Goal: Information Seeking & Learning: Learn about a topic

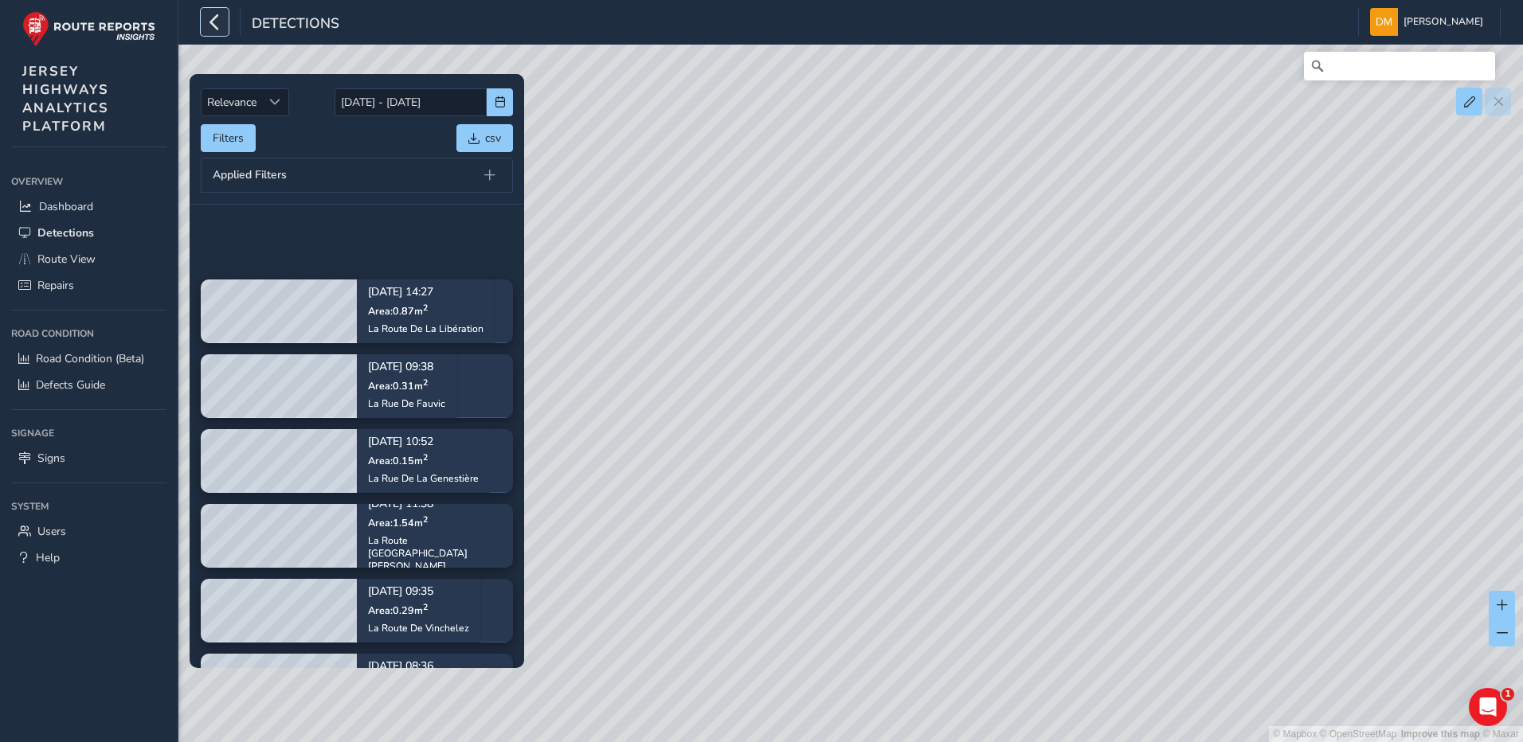
scroll to position [319, 0]
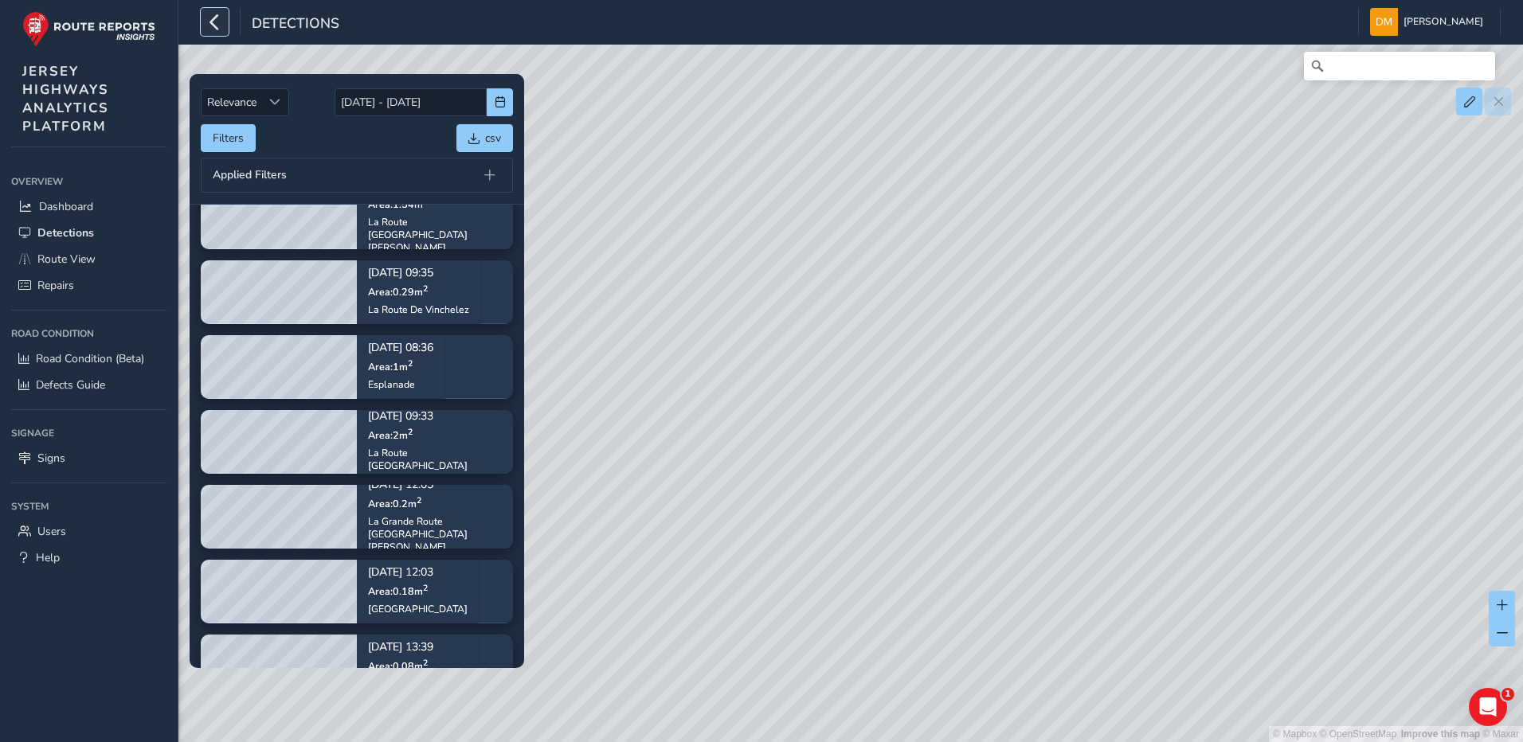
click at [226, 19] on button "button" at bounding box center [215, 22] width 28 height 28
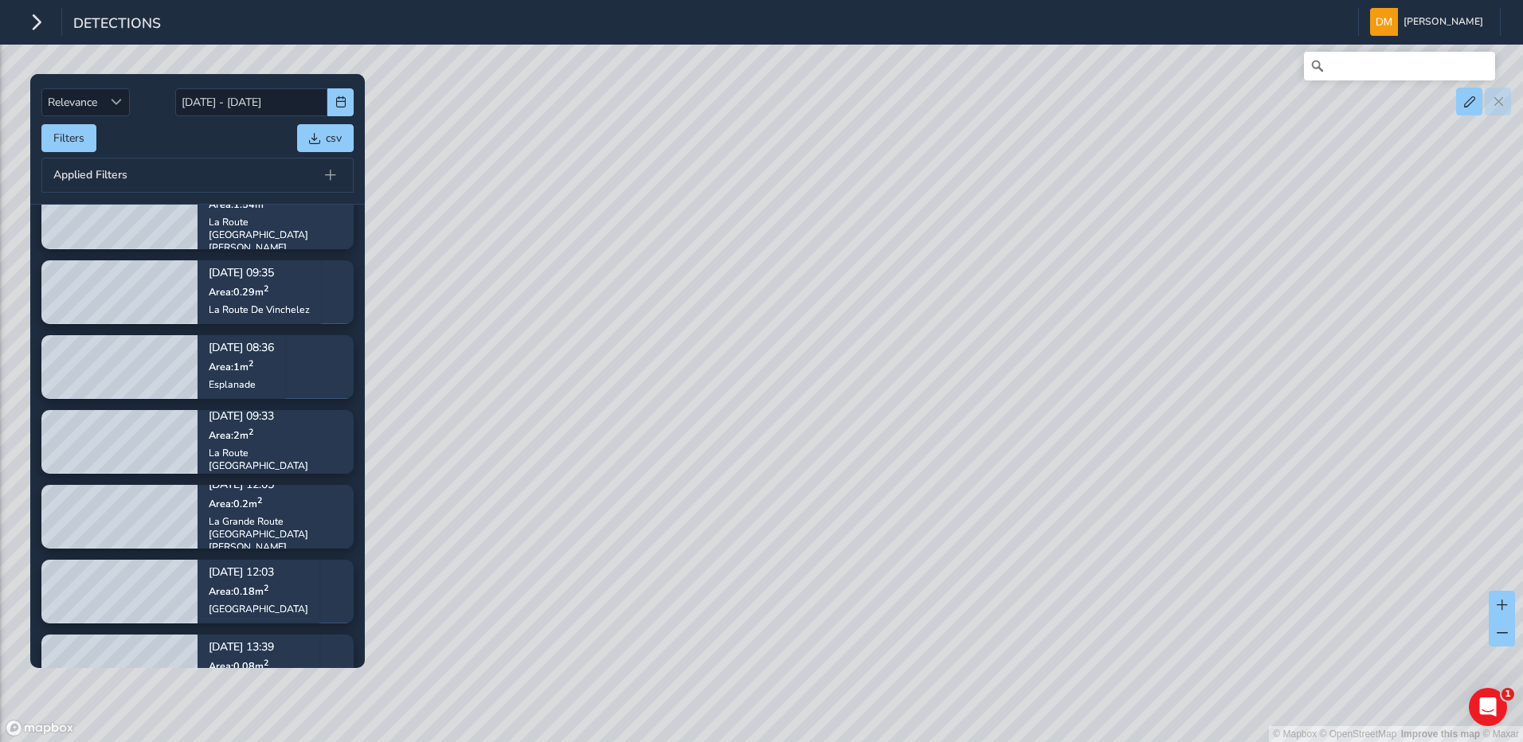
click at [1373, 81] on div "© Mapbox © OpenStreetMap Improve this map © Maxar" at bounding box center [761, 371] width 1523 height 742
click at [1375, 71] on input "Search" at bounding box center [1399, 66] width 191 height 29
type input "s"
click at [45, 23] on button "button" at bounding box center [36, 22] width 28 height 28
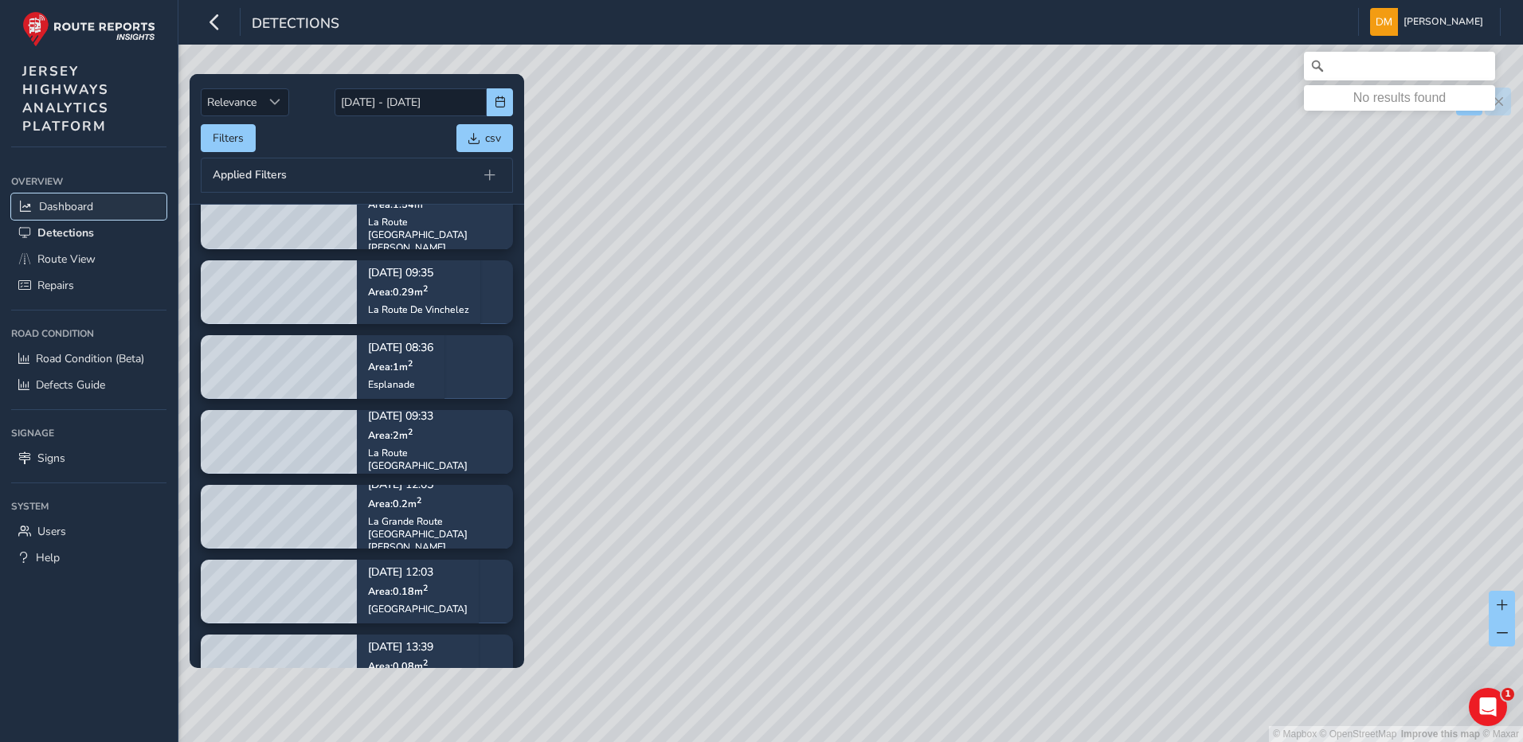
drag, startPoint x: 57, startPoint y: 210, endPoint x: 74, endPoint y: 211, distance: 17.6
click at [57, 210] on span "Dashboard" at bounding box center [66, 206] width 54 height 15
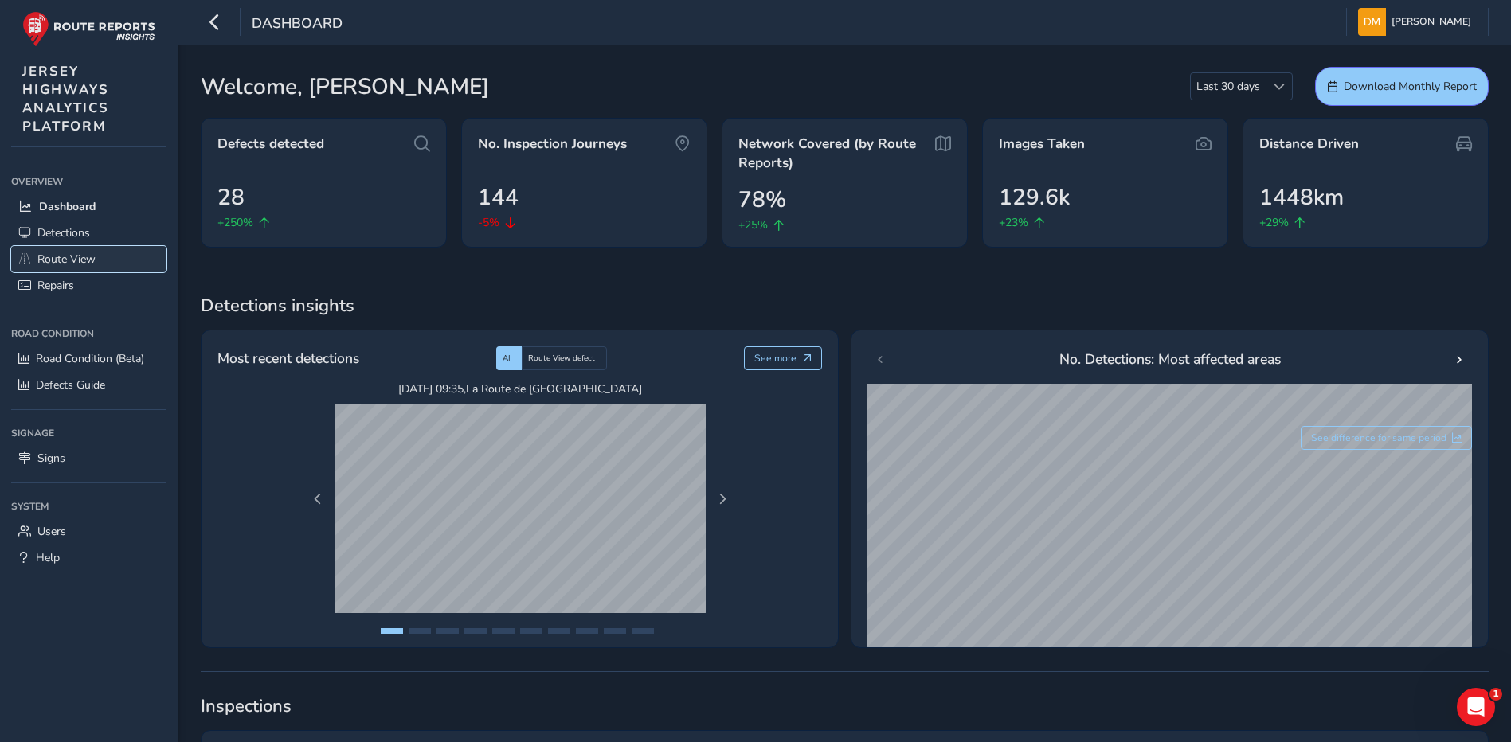
click at [76, 249] on link "Route View" at bounding box center [88, 259] width 155 height 26
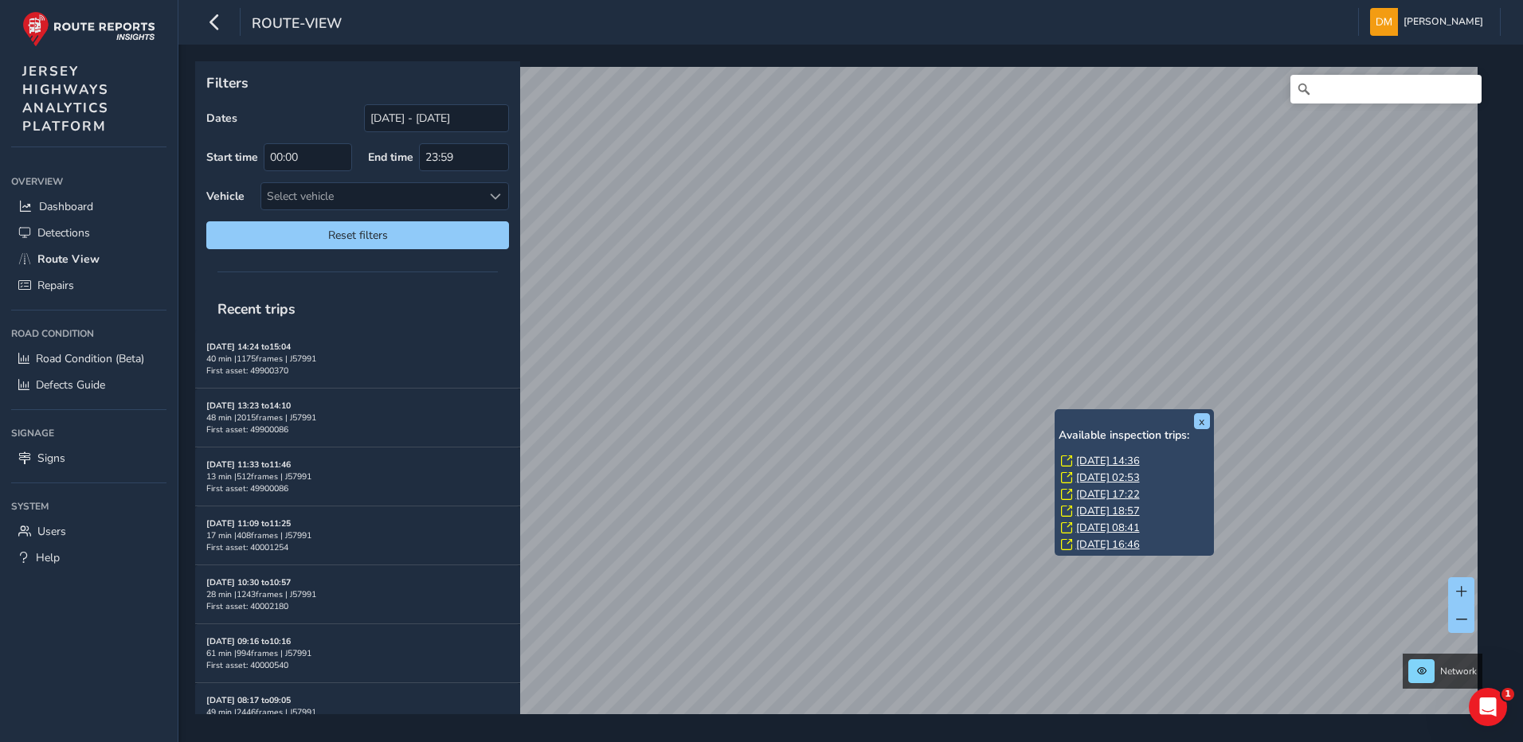
click at [1116, 462] on link "[DATE] 14:36" at bounding box center [1108, 461] width 64 height 14
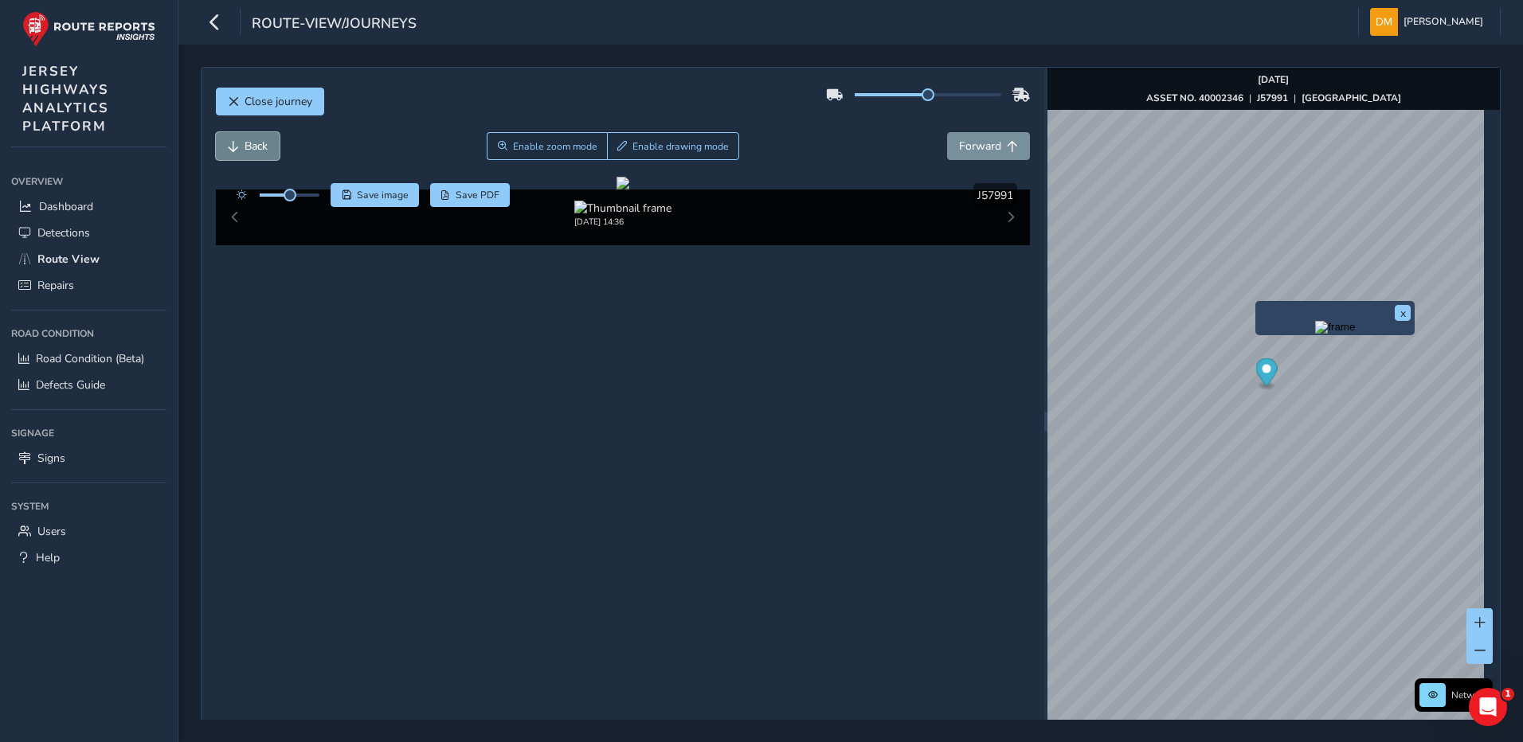
click at [240, 148] on button "Back" at bounding box center [248, 146] width 64 height 28
click at [249, 147] on span "Back" at bounding box center [256, 146] width 23 height 15
click at [254, 139] on span "Back" at bounding box center [256, 146] width 23 height 15
click at [984, 146] on span "Forward" at bounding box center [980, 146] width 42 height 15
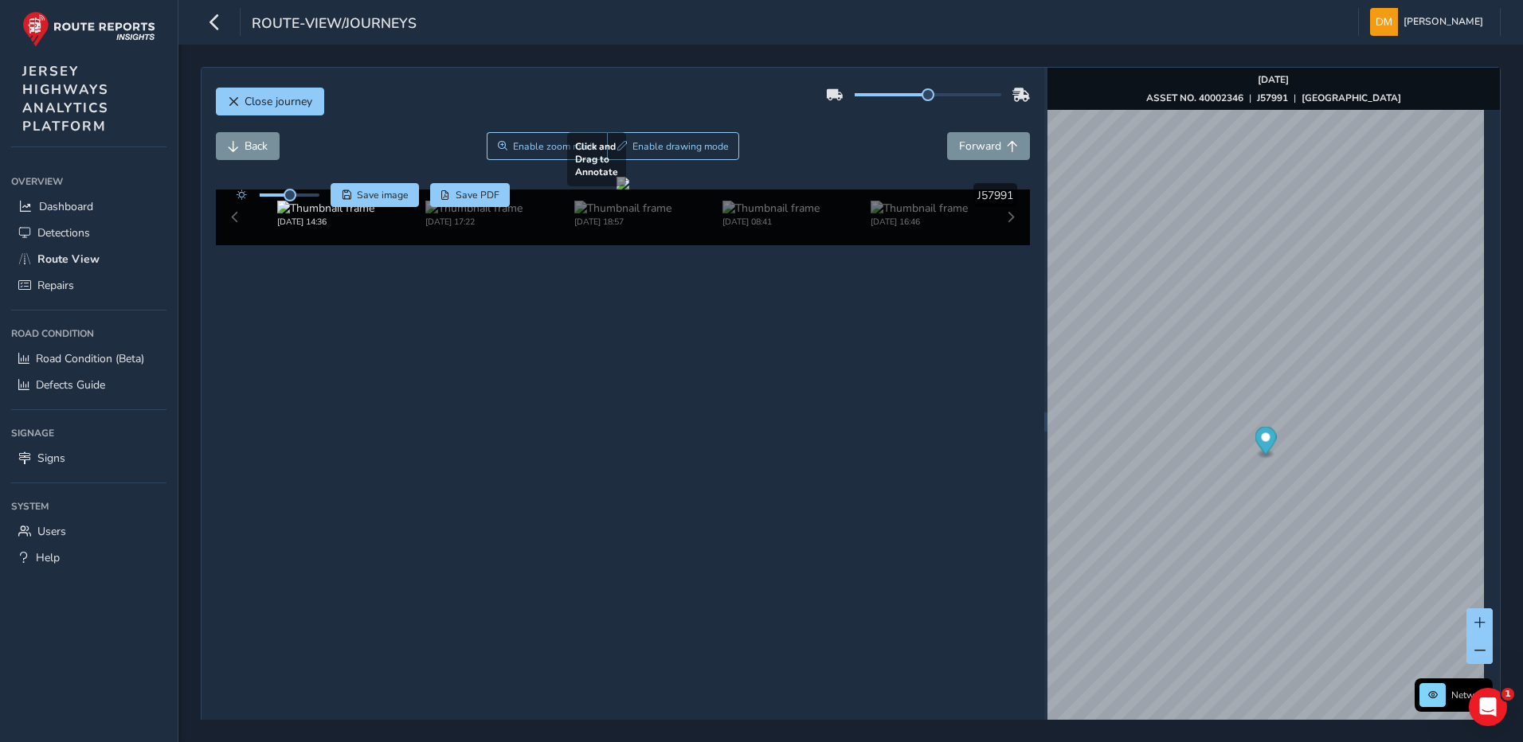
click at [622, 190] on div at bounding box center [623, 183] width 13 height 13
click at [254, 131] on div "Close journey" at bounding box center [623, 107] width 815 height 51
click at [254, 143] on span "Back" at bounding box center [256, 146] width 23 height 15
click at [1000, 135] on button "Forward" at bounding box center [988, 146] width 83 height 28
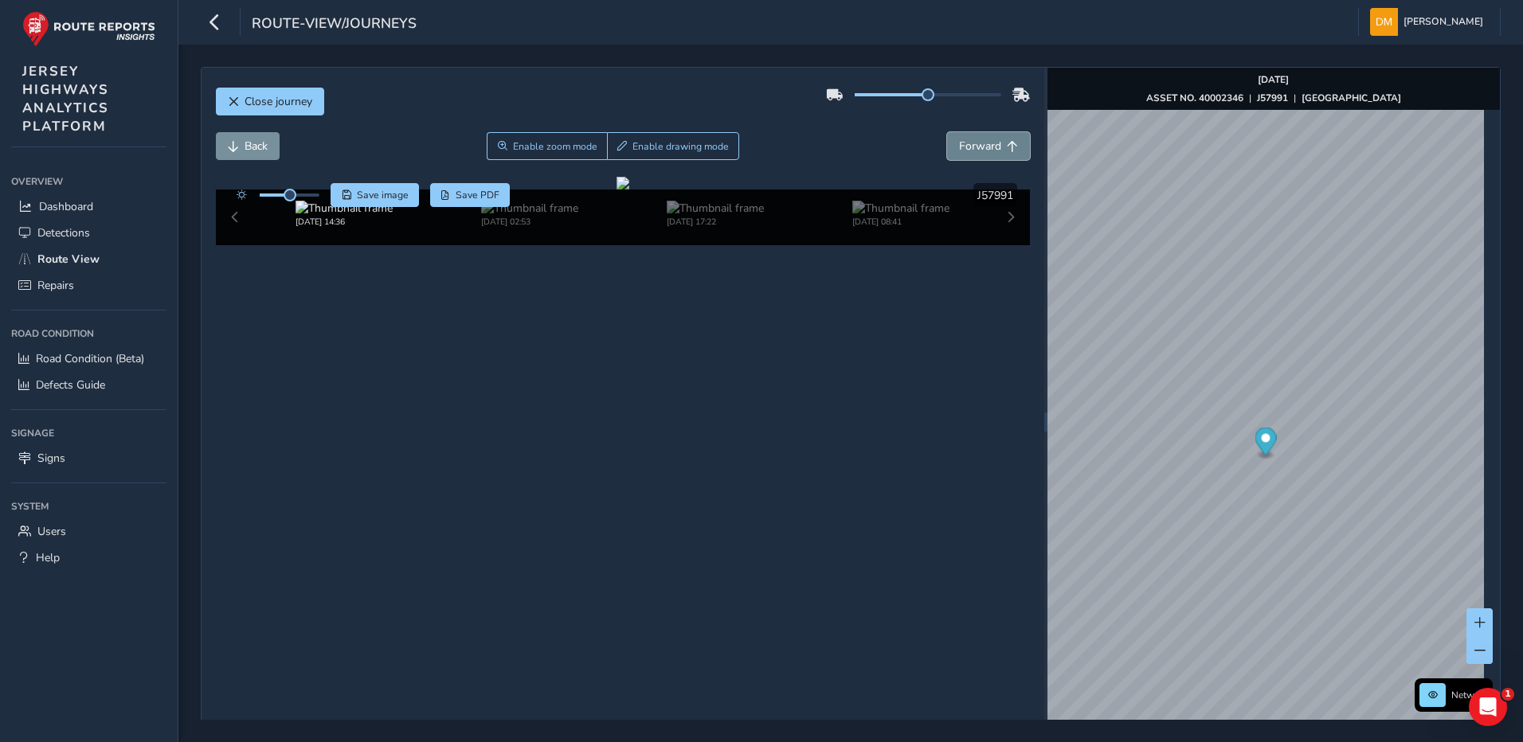
click at [999, 135] on button "Forward" at bounding box center [988, 146] width 83 height 28
click at [977, 149] on span "Forward" at bounding box center [980, 146] width 42 height 15
click at [977, 148] on span "Forward" at bounding box center [980, 146] width 42 height 15
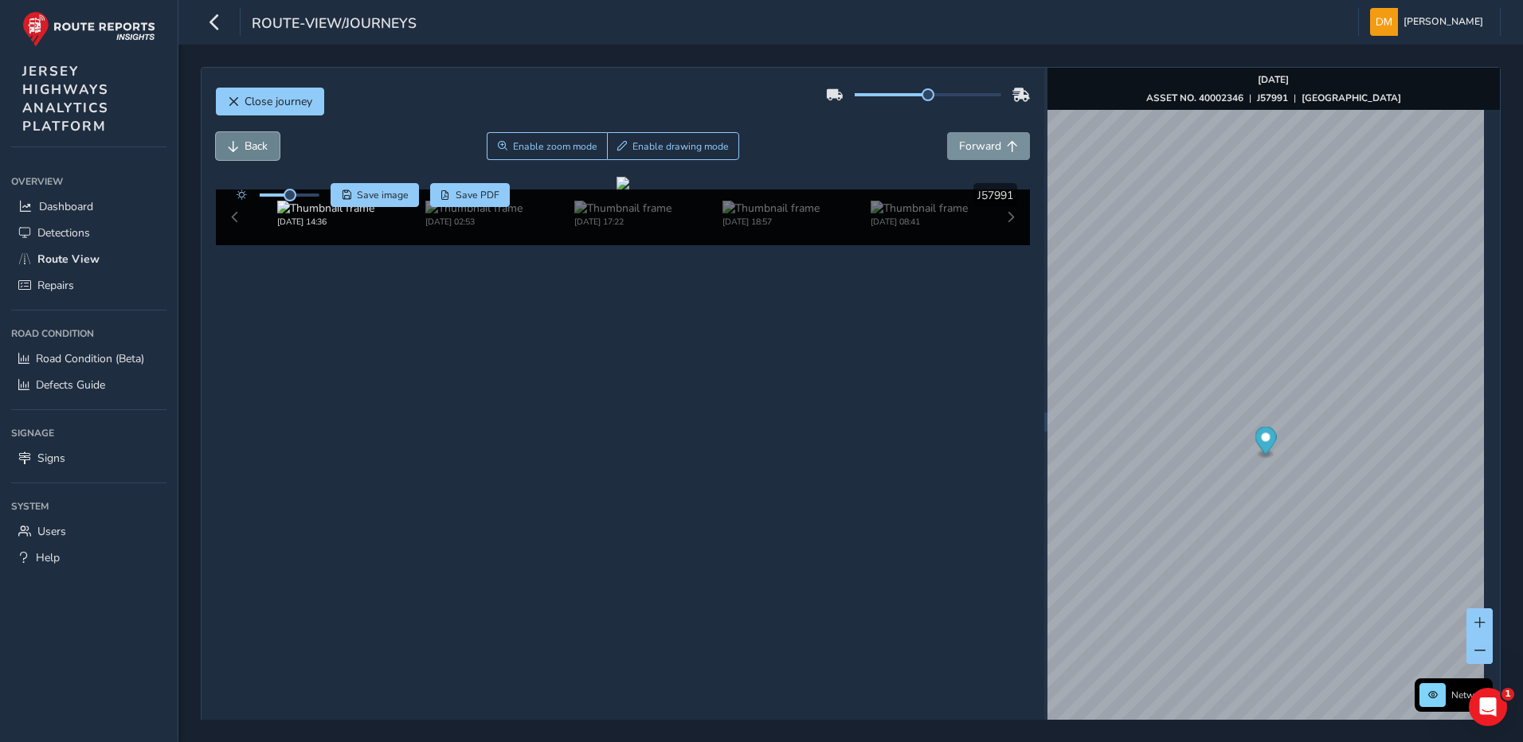
click at [225, 148] on button "Back" at bounding box center [248, 146] width 64 height 28
click at [229, 145] on span "Back" at bounding box center [233, 146] width 11 height 11
click at [237, 152] on button "Back" at bounding box center [248, 146] width 64 height 28
click at [514, 144] on span "Enable zoom mode" at bounding box center [554, 146] width 84 height 13
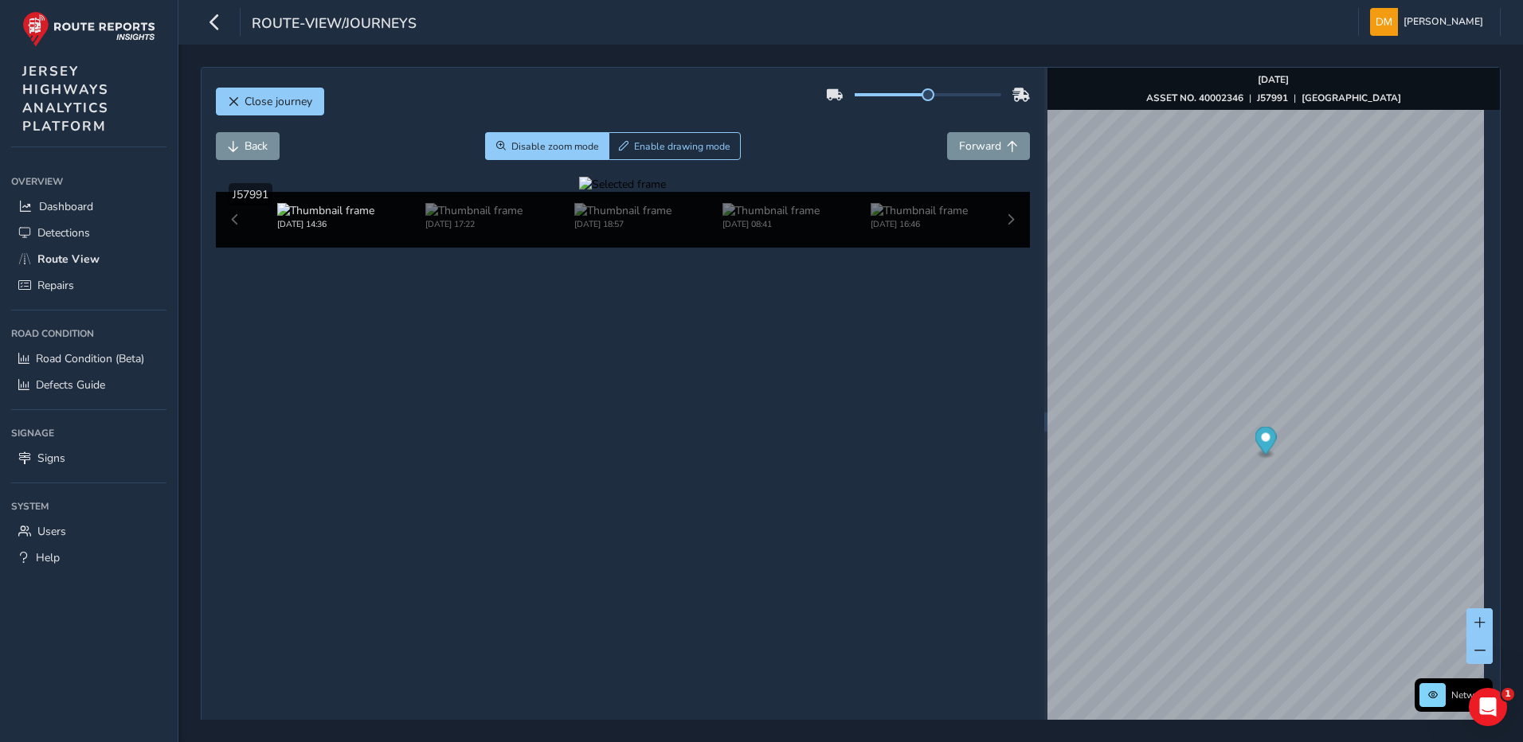
click at [619, 192] on div at bounding box center [622, 184] width 87 height 15
click at [569, 494] on img at bounding box center [1075, 237] width 2294 height 1290
click at [579, 192] on div at bounding box center [622, 184] width 87 height 15
click at [592, 516] on img at bounding box center [1032, 197] width 2294 height 1290
click at [249, 143] on span "Back" at bounding box center [256, 146] width 23 height 15
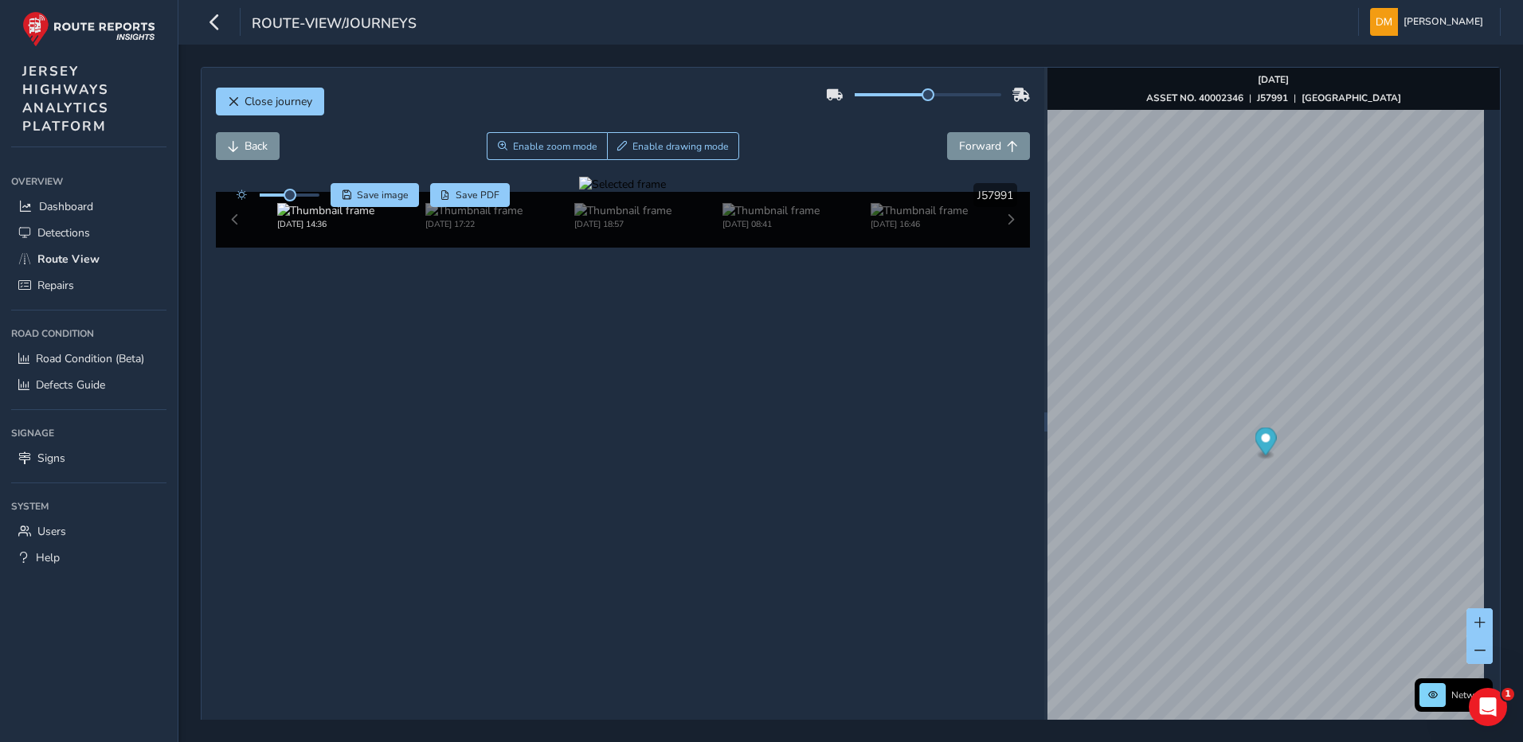
click at [579, 192] on div at bounding box center [622, 184] width 87 height 15
click at [478, 488] on img at bounding box center [1243, 249] width 2294 height 1290
click at [216, 29] on icon "button" at bounding box center [214, 22] width 17 height 28
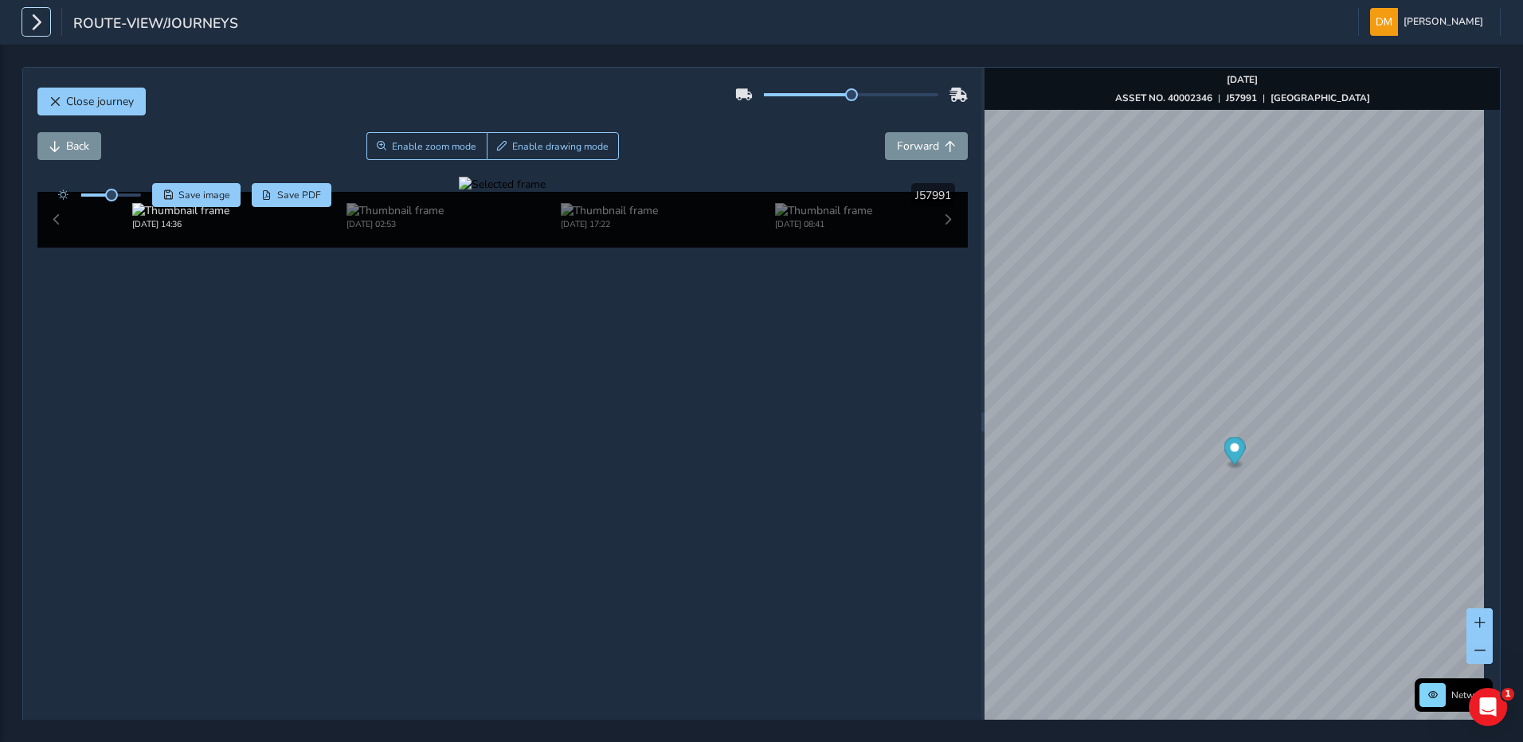
click at [37, 33] on icon "button" at bounding box center [36, 22] width 17 height 28
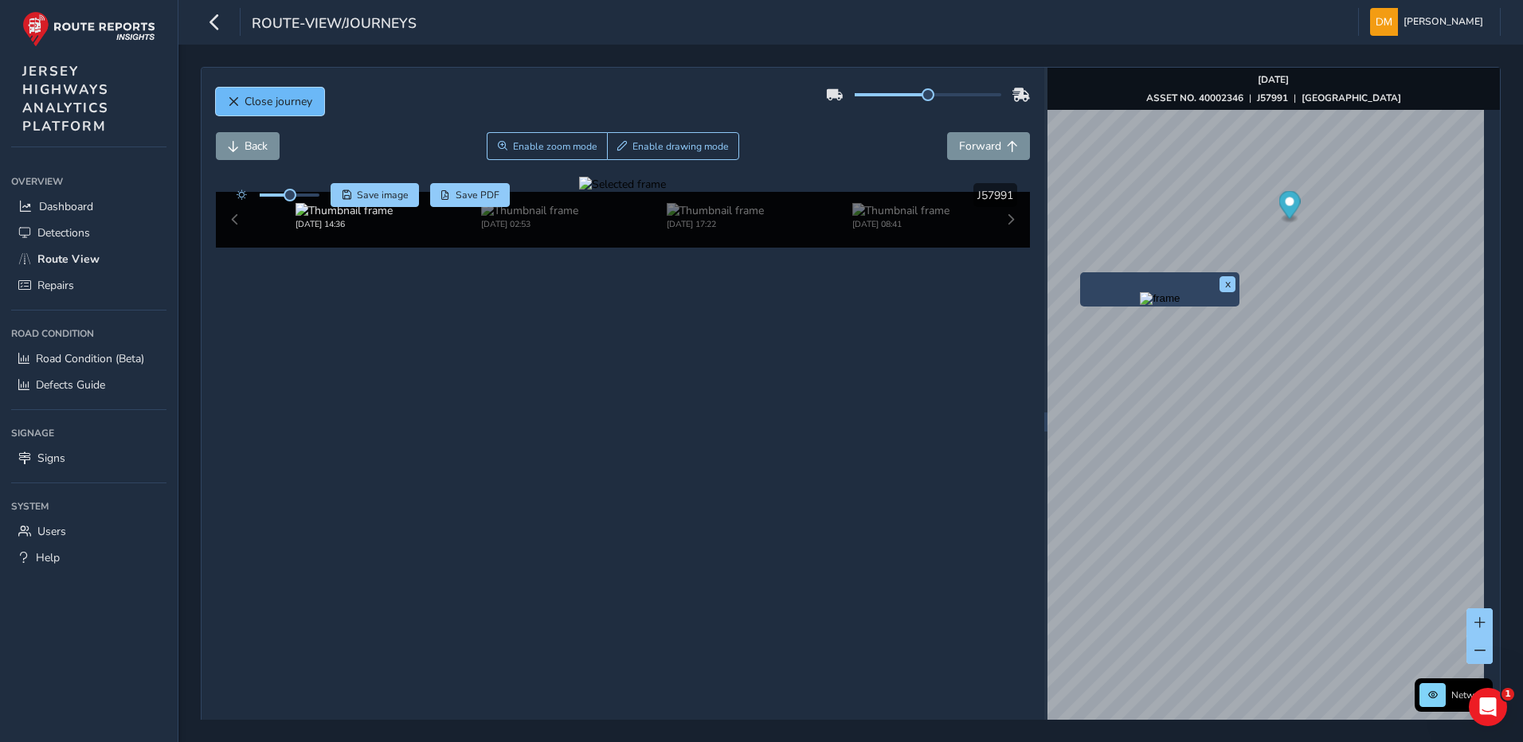
click at [253, 103] on span "Close journey" at bounding box center [279, 101] width 68 height 15
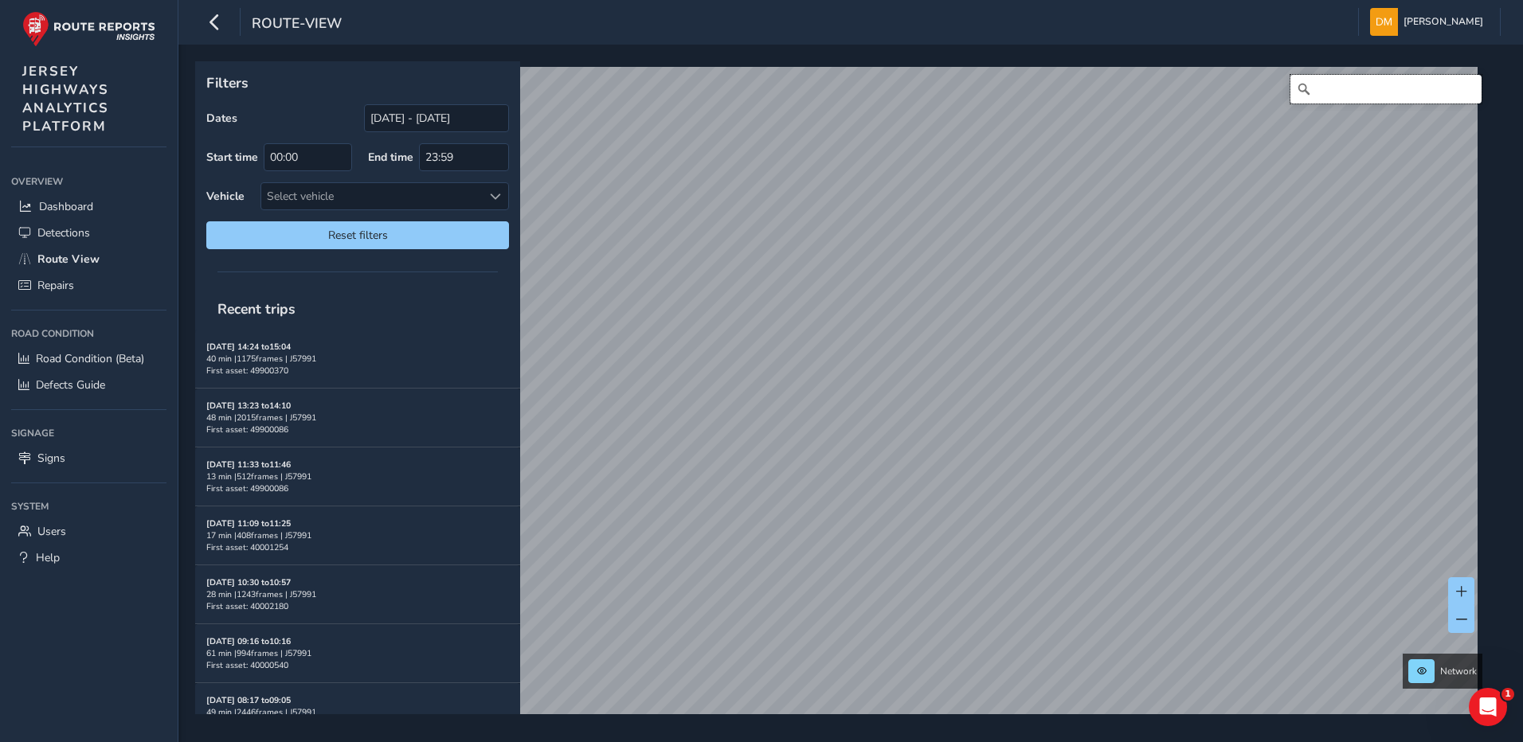
click at [1341, 91] on input "Search" at bounding box center [1385, 89] width 191 height 29
type input "la rue sinnatt"
click at [840, 381] on icon "Map marker" at bounding box center [840, 377] width 22 height 28
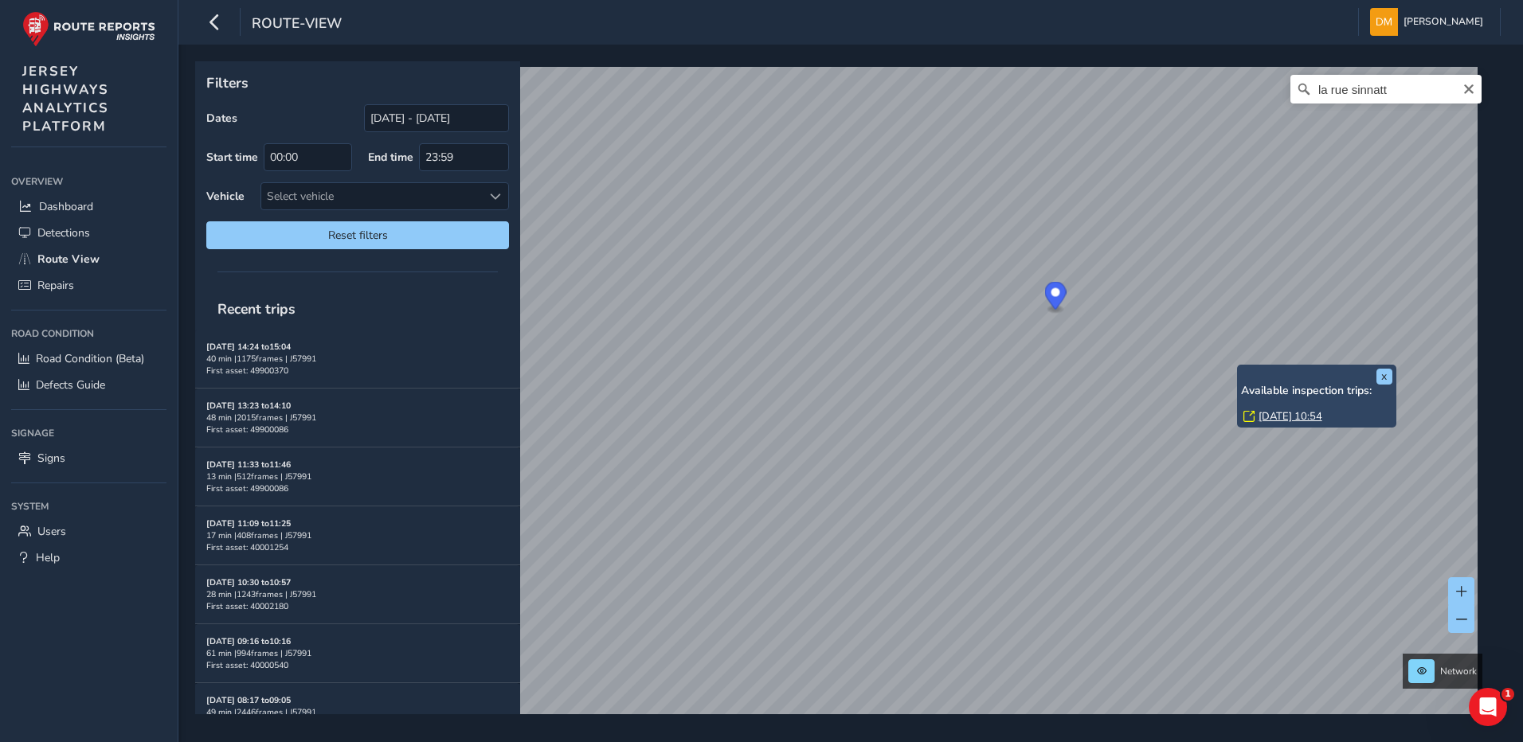
click at [1269, 415] on link "[DATE] 10:54" at bounding box center [1291, 416] width 64 height 14
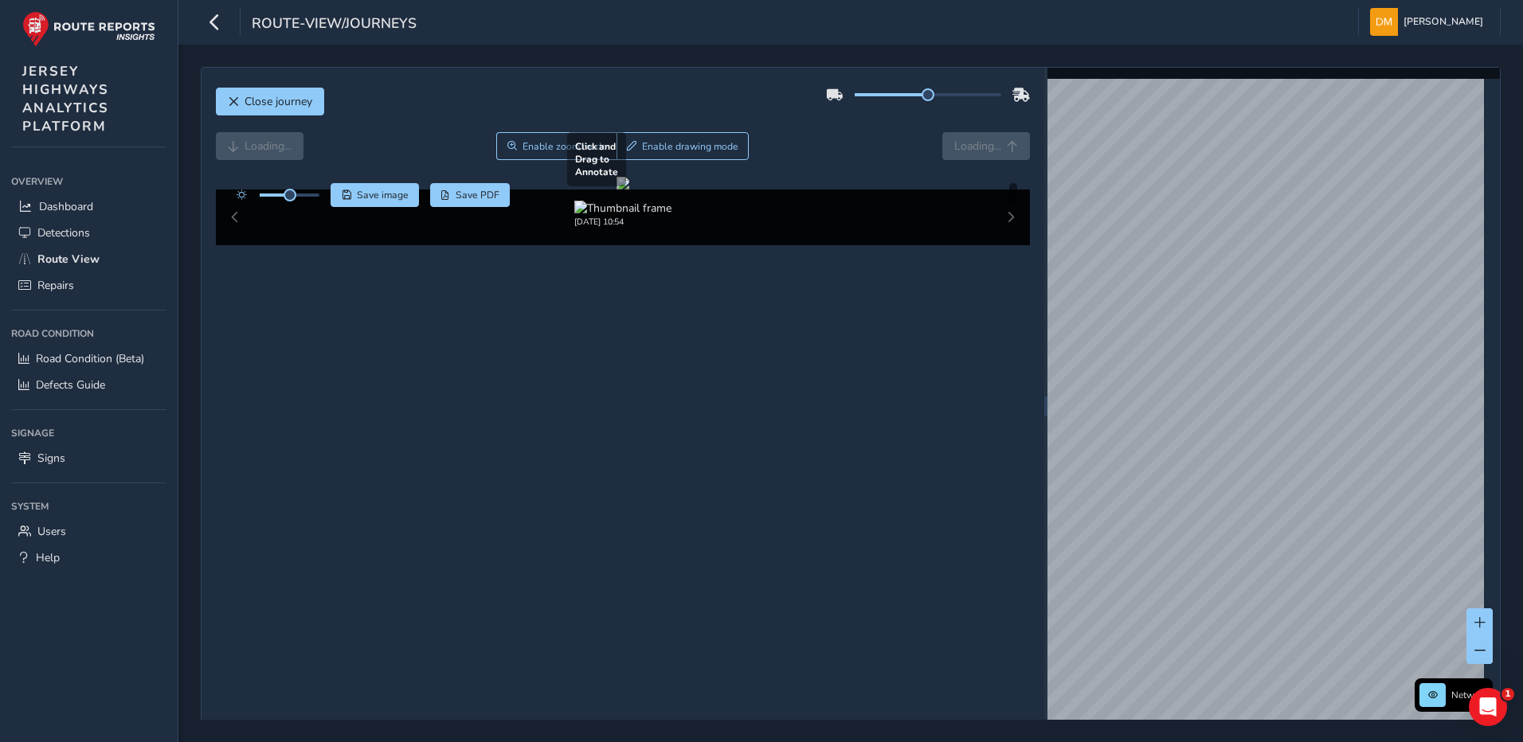
drag, startPoint x: 619, startPoint y: 427, endPoint x: 613, endPoint y: 389, distance: 38.6
click at [617, 190] on div at bounding box center [623, 183] width 13 height 13
drag, startPoint x: 609, startPoint y: 421, endPoint x: 652, endPoint y: 428, distance: 43.5
click at [629, 190] on div at bounding box center [623, 183] width 13 height 13
click at [566, 145] on span "Enable zoom mode" at bounding box center [564, 146] width 84 height 13
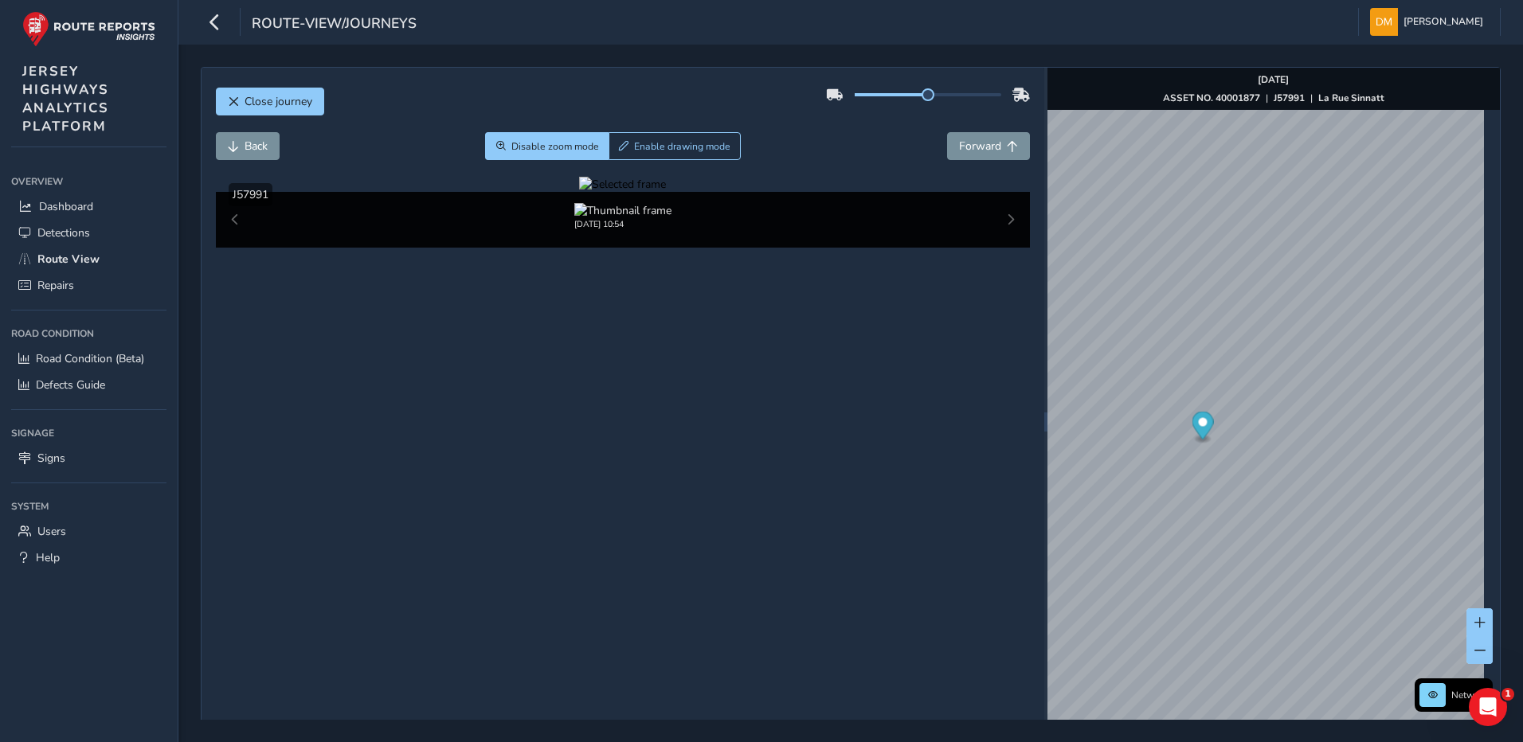
click at [586, 192] on div at bounding box center [622, 184] width 87 height 15
click at [520, 472] on img at bounding box center [1165, 279] width 2294 height 1290
click at [249, 144] on span "Back" at bounding box center [256, 146] width 23 height 15
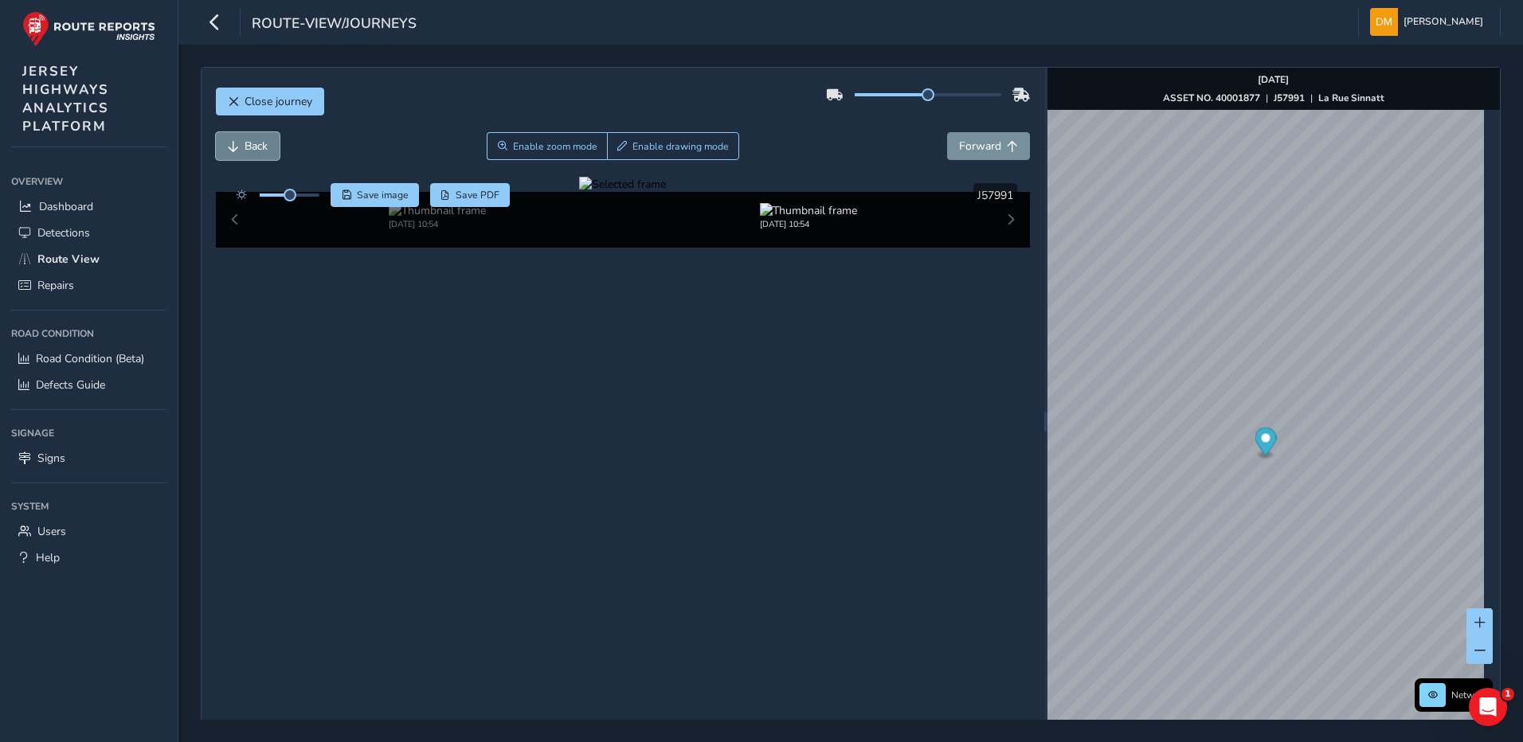
click at [249, 144] on span "Back" at bounding box center [256, 146] width 23 height 15
click at [250, 144] on span "Back" at bounding box center [256, 146] width 23 height 15
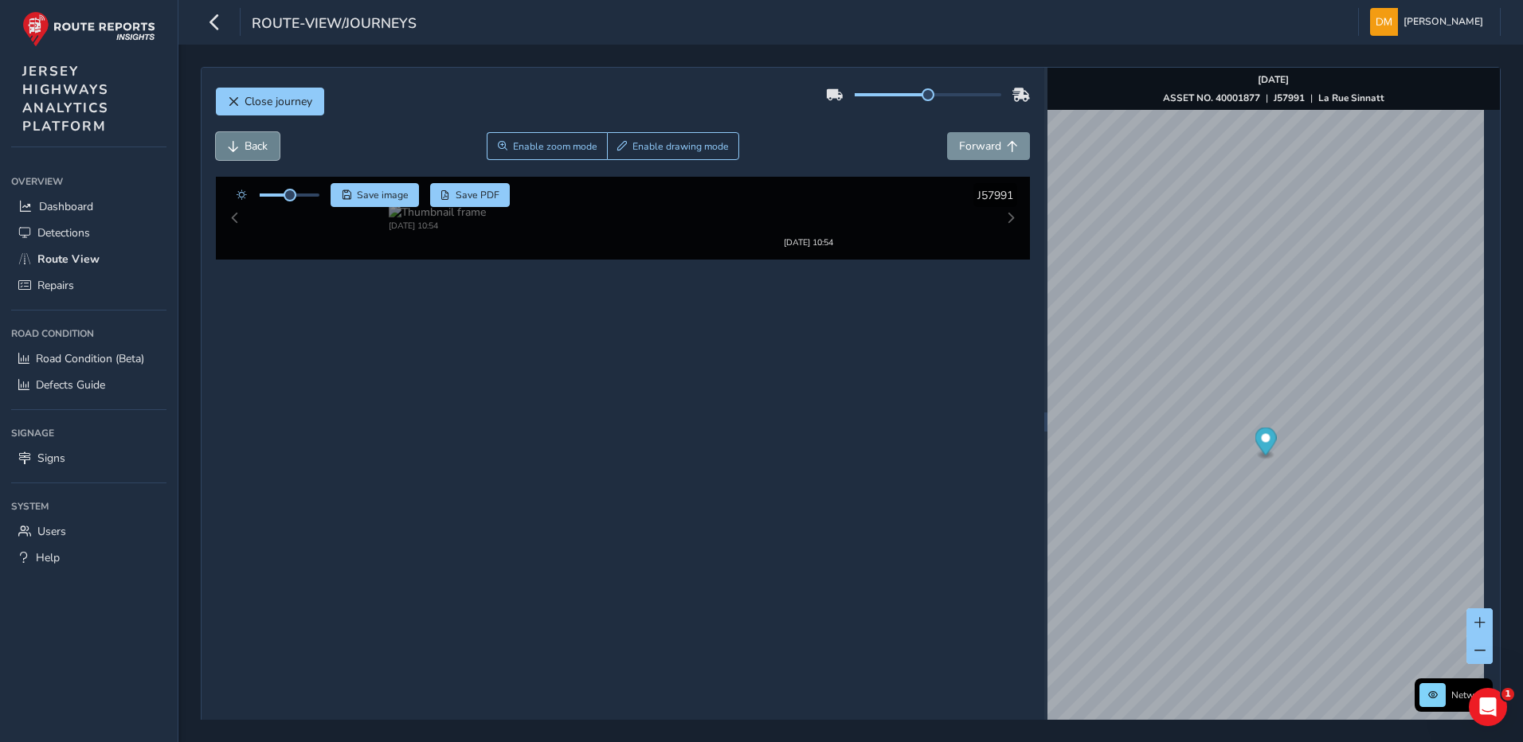
click at [253, 144] on span "Back" at bounding box center [256, 146] width 23 height 15
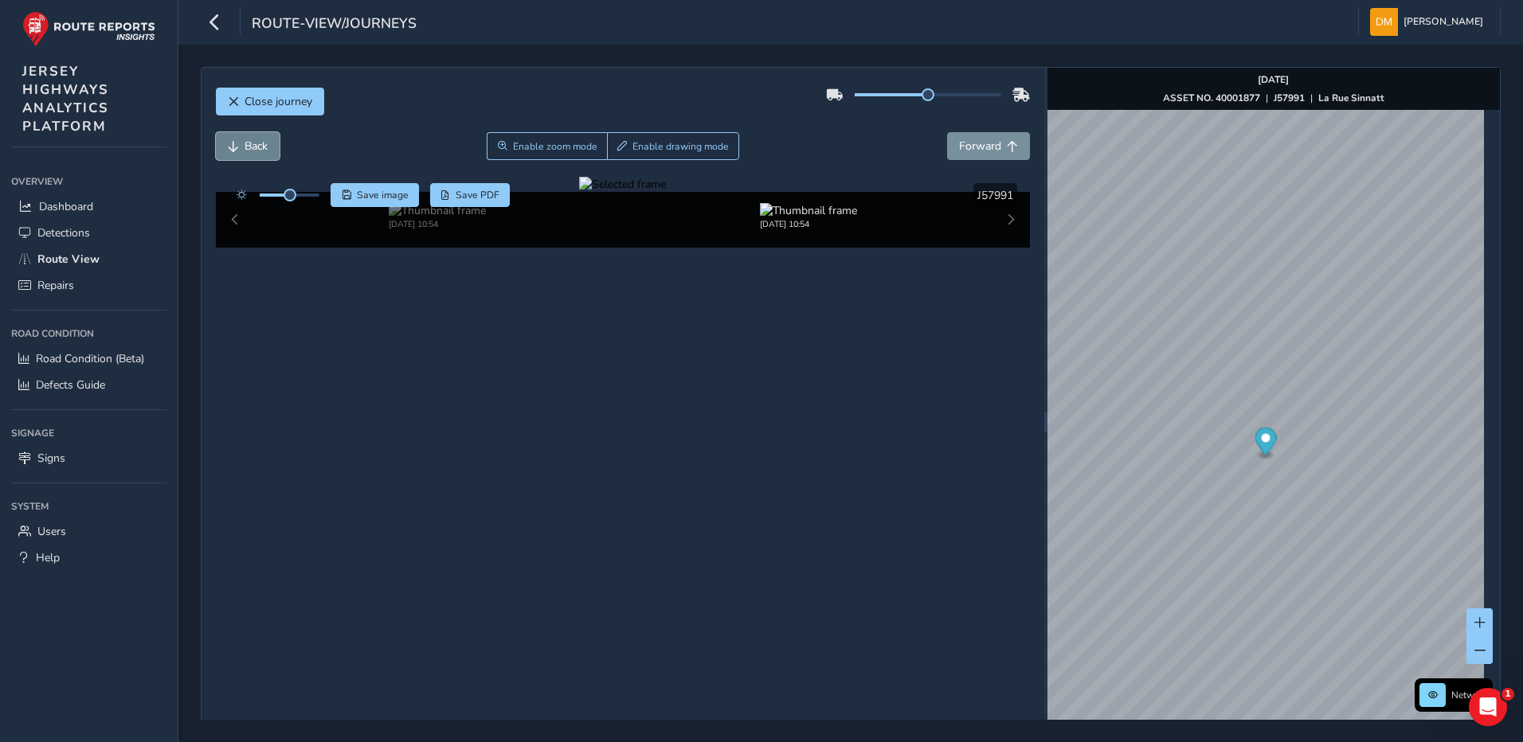
click at [253, 144] on span "Back" at bounding box center [256, 146] width 23 height 15
click at [984, 147] on span "Forward" at bounding box center [980, 146] width 42 height 15
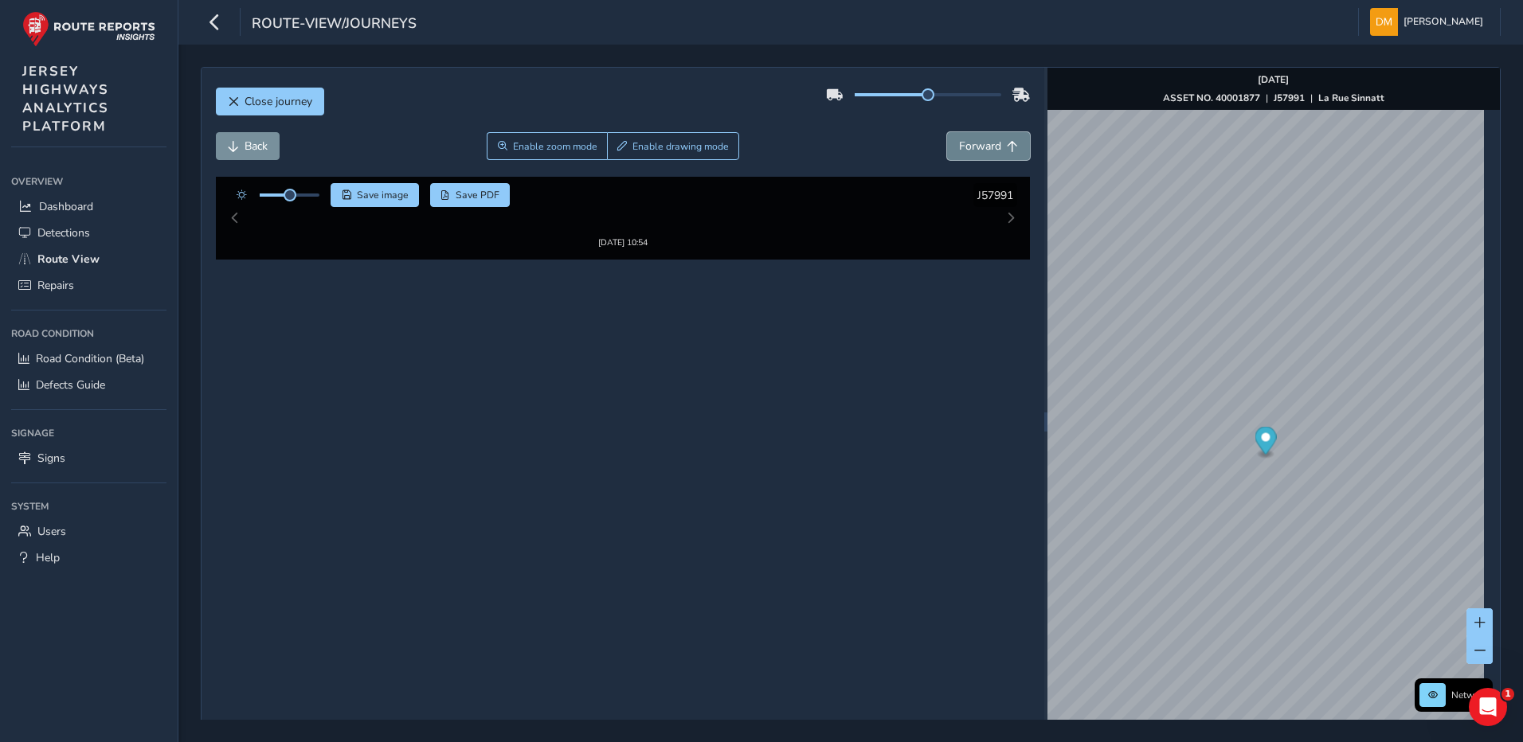
click at [984, 147] on span "Forward" at bounding box center [980, 146] width 42 height 15
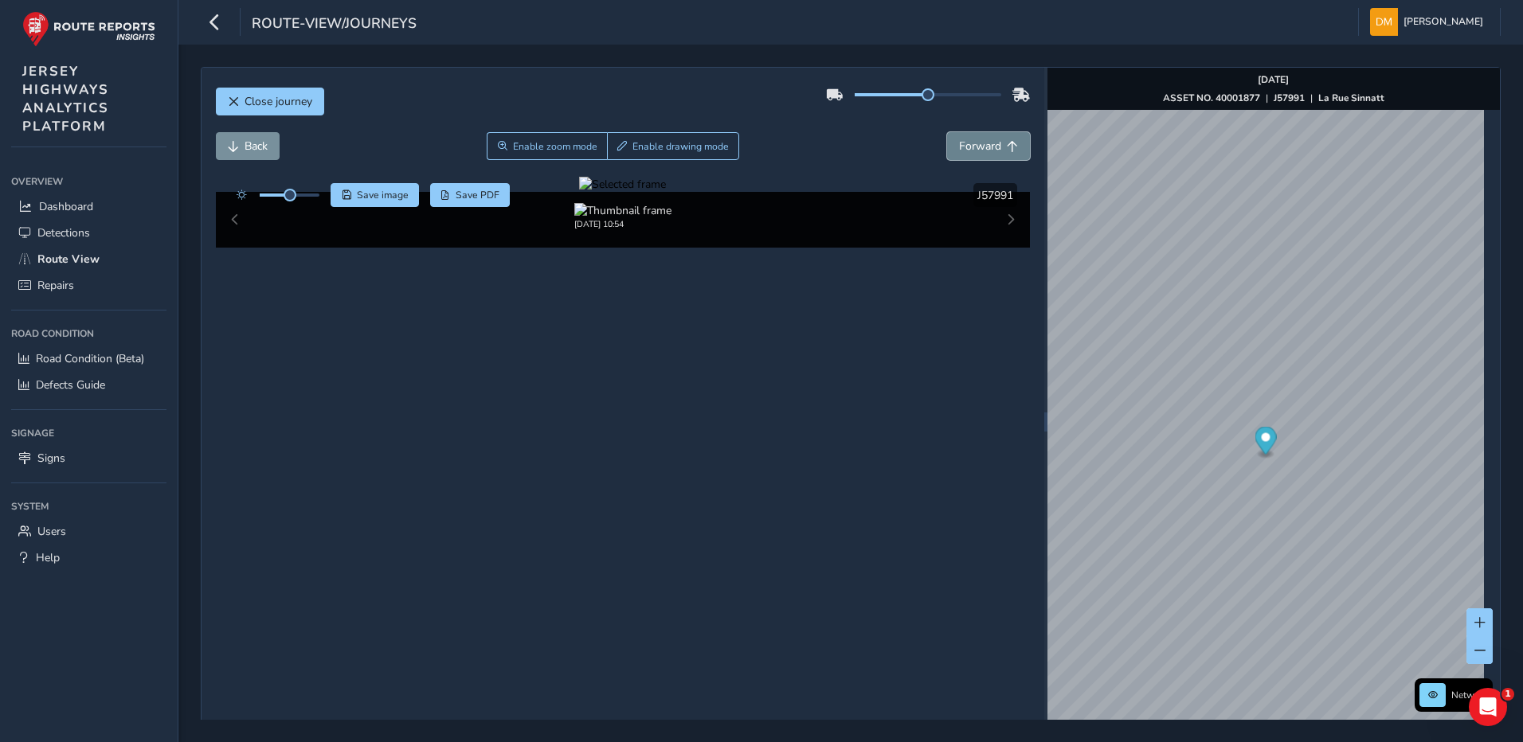
click at [974, 136] on button "Forward" at bounding box center [988, 146] width 83 height 28
click at [609, 192] on div at bounding box center [622, 184] width 87 height 15
click at [581, 491] on img at bounding box center [1053, 244] width 2294 height 1290
click at [978, 133] on button "Forward" at bounding box center [988, 146] width 83 height 28
click at [605, 192] on div at bounding box center [622, 184] width 87 height 15
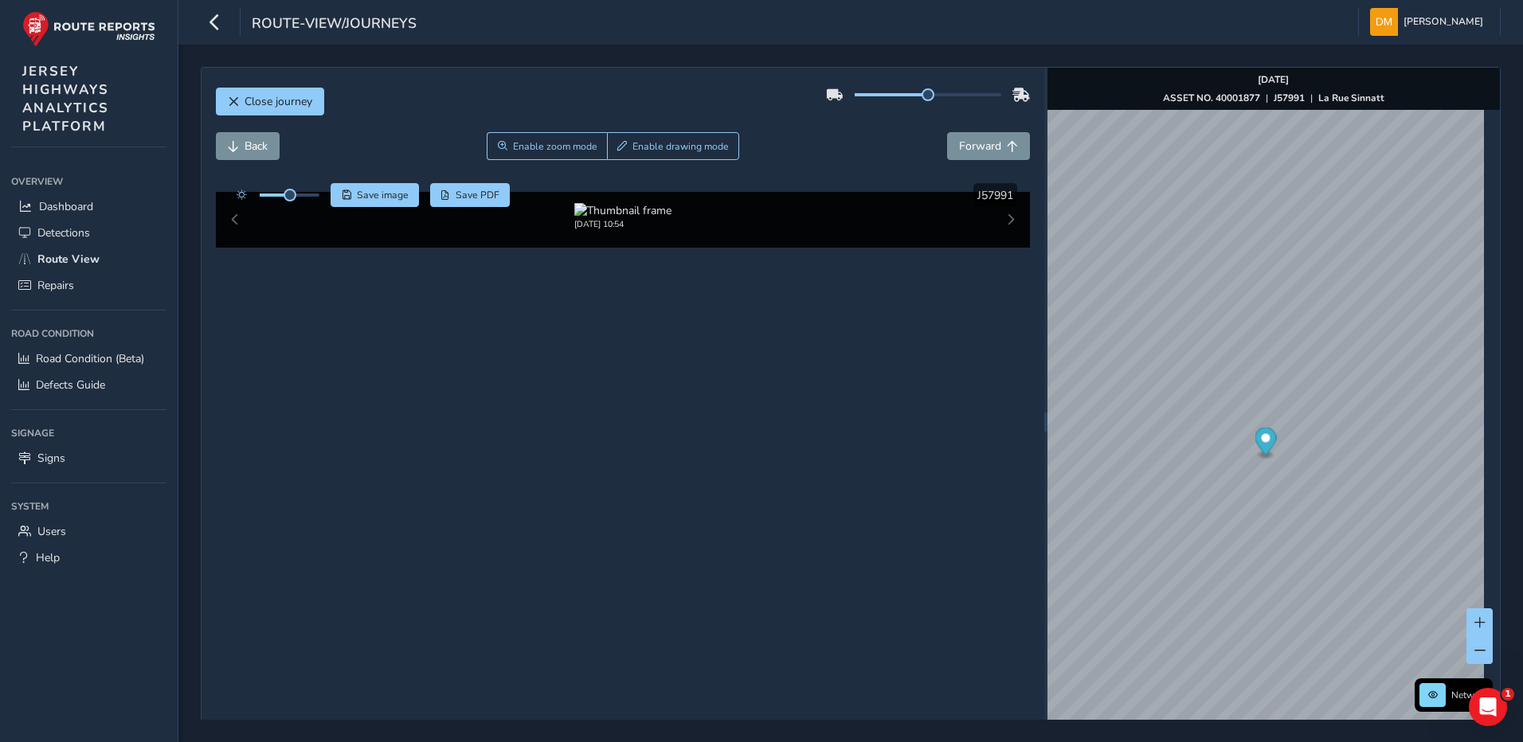
click at [573, 476] on img at bounding box center [1069, 271] width 2294 height 1290
click at [981, 143] on span "Forward" at bounding box center [980, 146] width 42 height 15
click at [981, 145] on span "Forward" at bounding box center [980, 146] width 42 height 15
click at [666, 192] on div at bounding box center [622, 184] width 87 height 15
click at [602, 507] on img at bounding box center [1009, 224] width 2294 height 1290
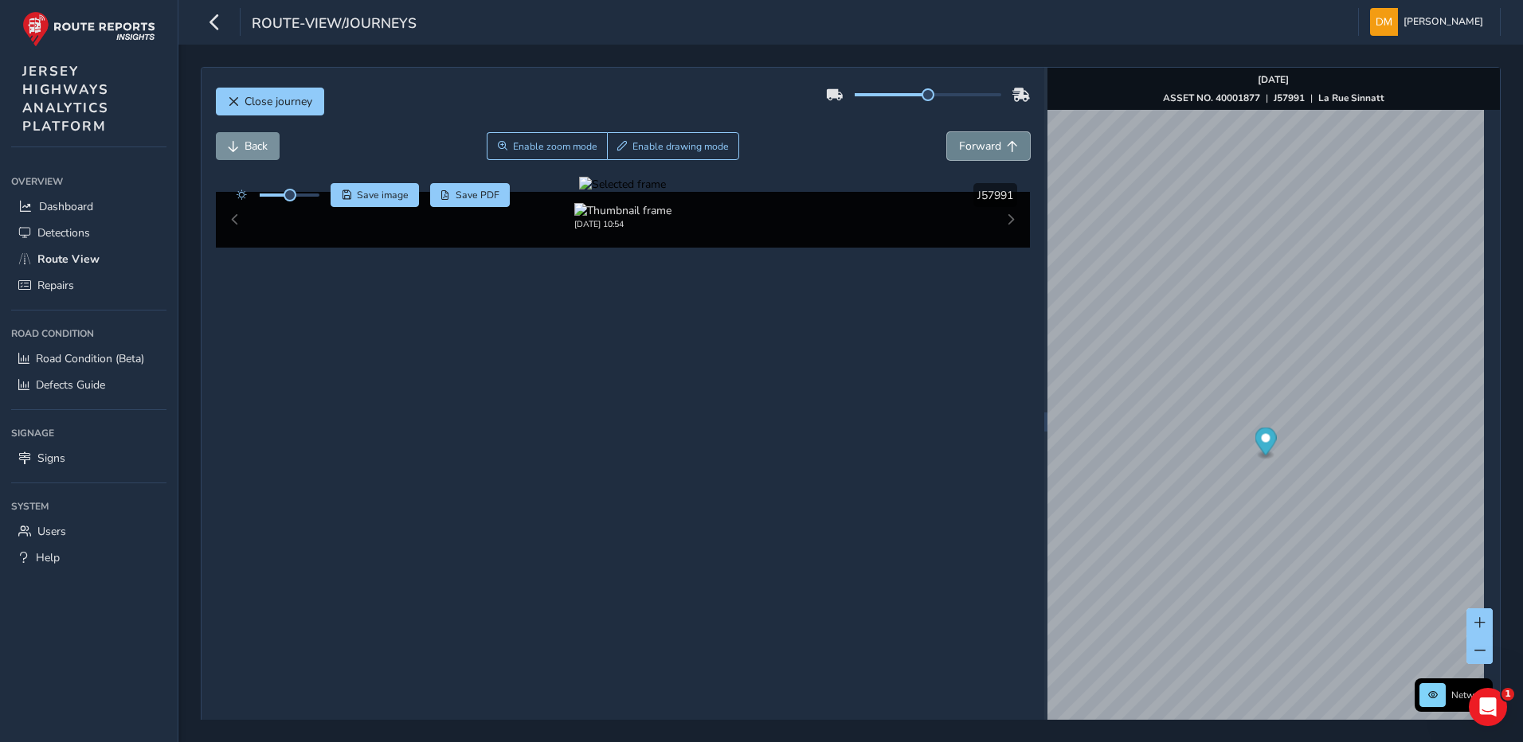
click at [967, 132] on button "Forward" at bounding box center [988, 146] width 83 height 28
click at [967, 131] on div "Close journey" at bounding box center [623, 107] width 815 height 51
click at [586, 192] on div at bounding box center [622, 184] width 87 height 15
click at [585, 472] on img at bounding box center [1046, 279] width 2294 height 1290
click at [1014, 143] on button "Forward" at bounding box center [988, 146] width 83 height 28
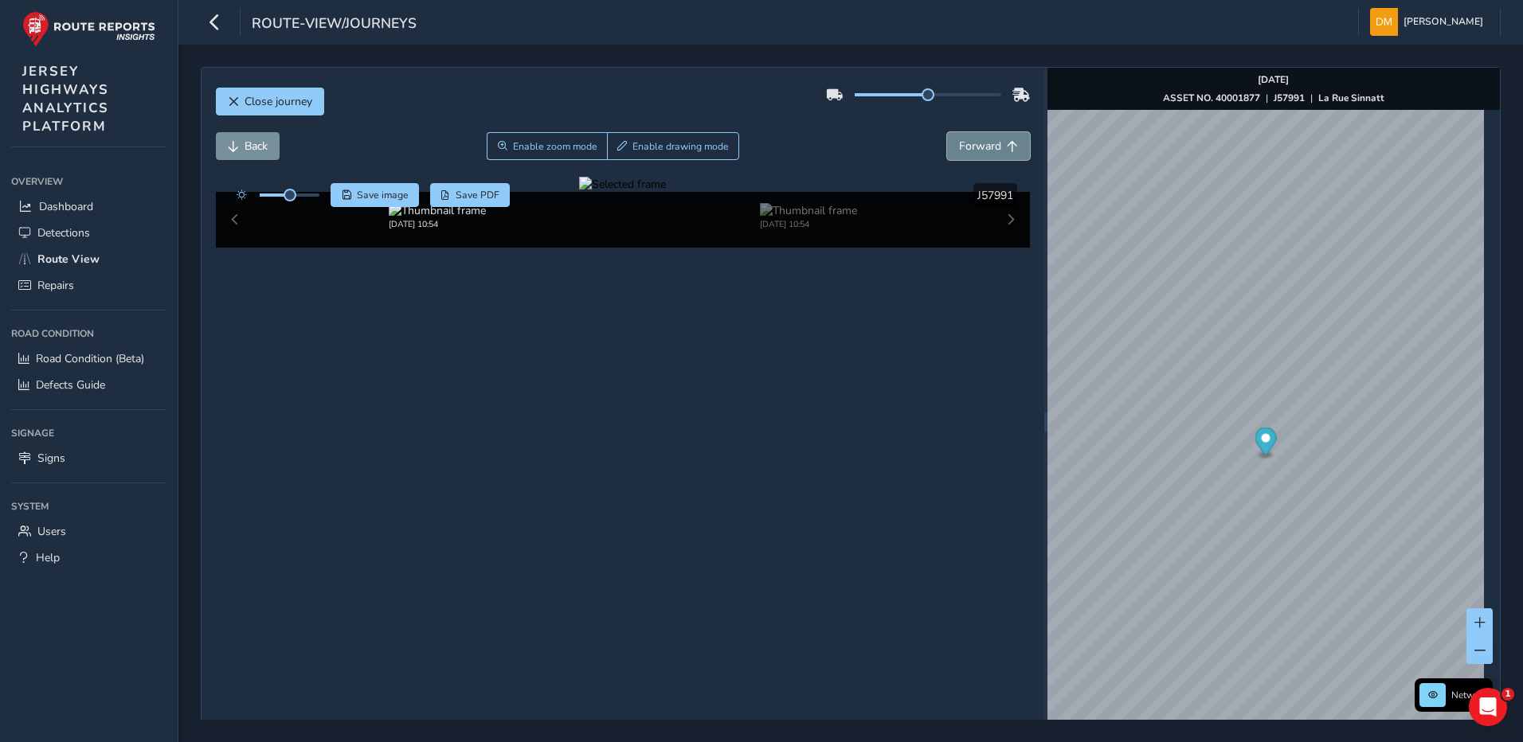
click at [1009, 142] on span "Forward" at bounding box center [1012, 146] width 11 height 11
click at [992, 129] on div "Close journey" at bounding box center [623, 107] width 815 height 51
click at [990, 132] on button "Forward" at bounding box center [988, 146] width 83 height 28
click at [989, 132] on button "Forward" at bounding box center [988, 146] width 83 height 28
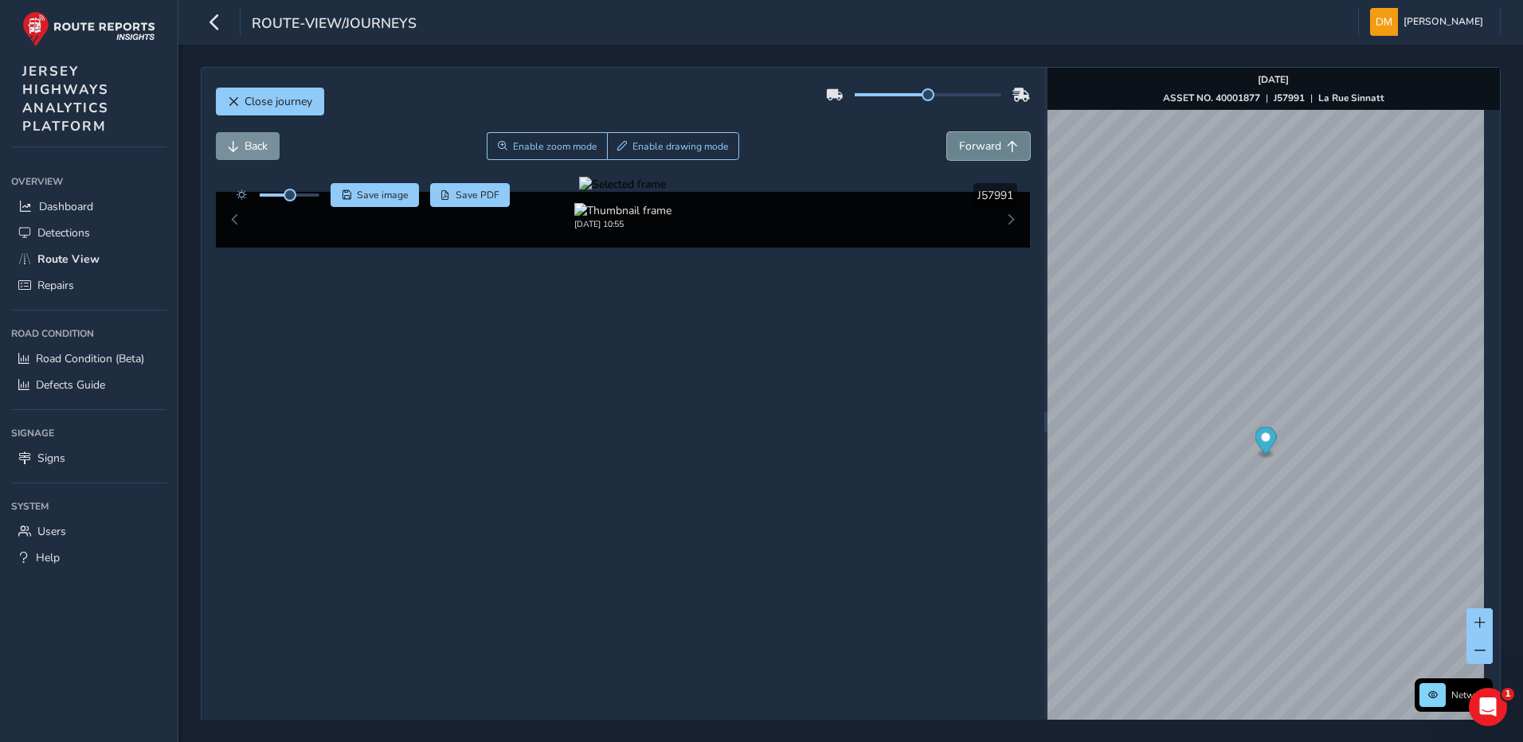
click at [989, 132] on button "Forward" at bounding box center [988, 146] width 83 height 28
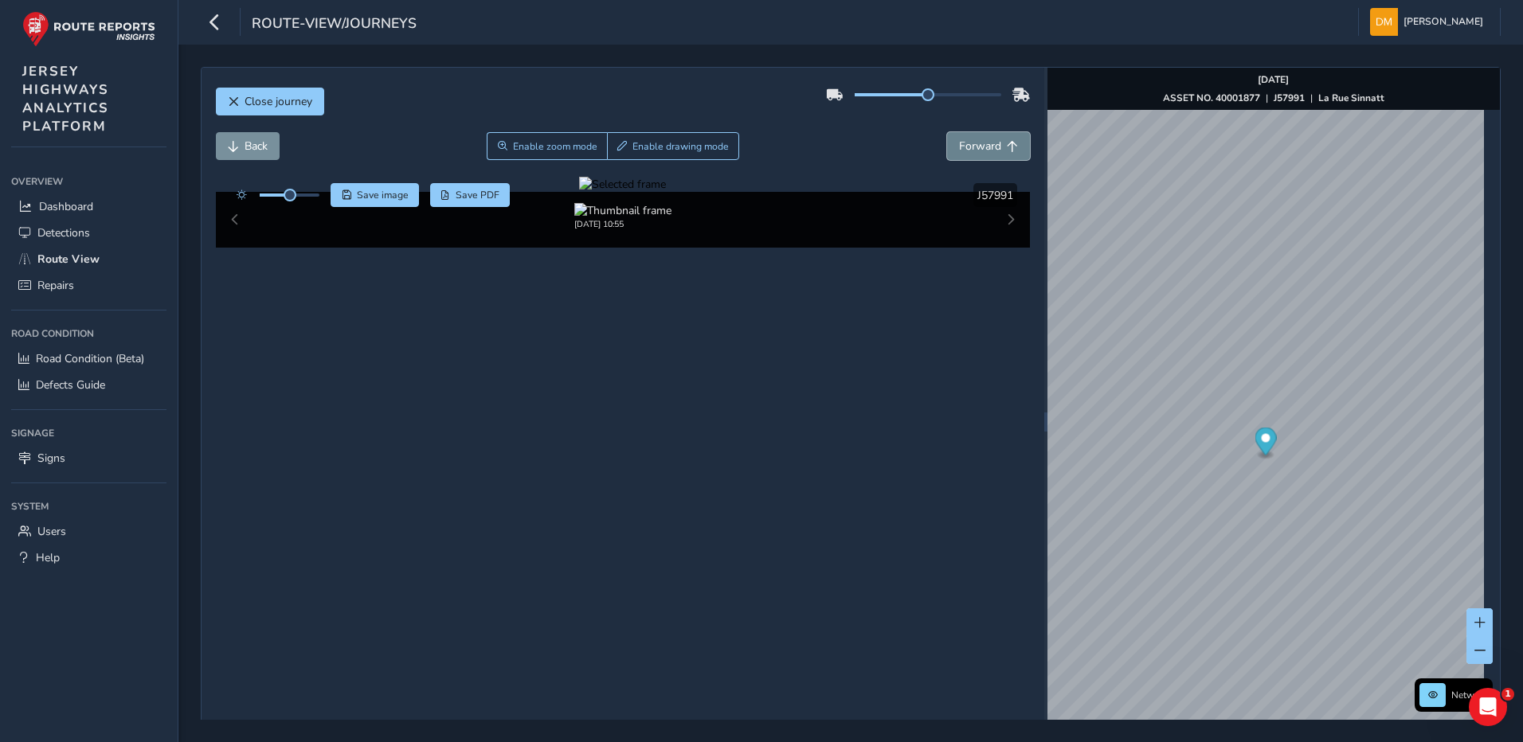
click at [989, 132] on button "Forward" at bounding box center [988, 146] width 83 height 28
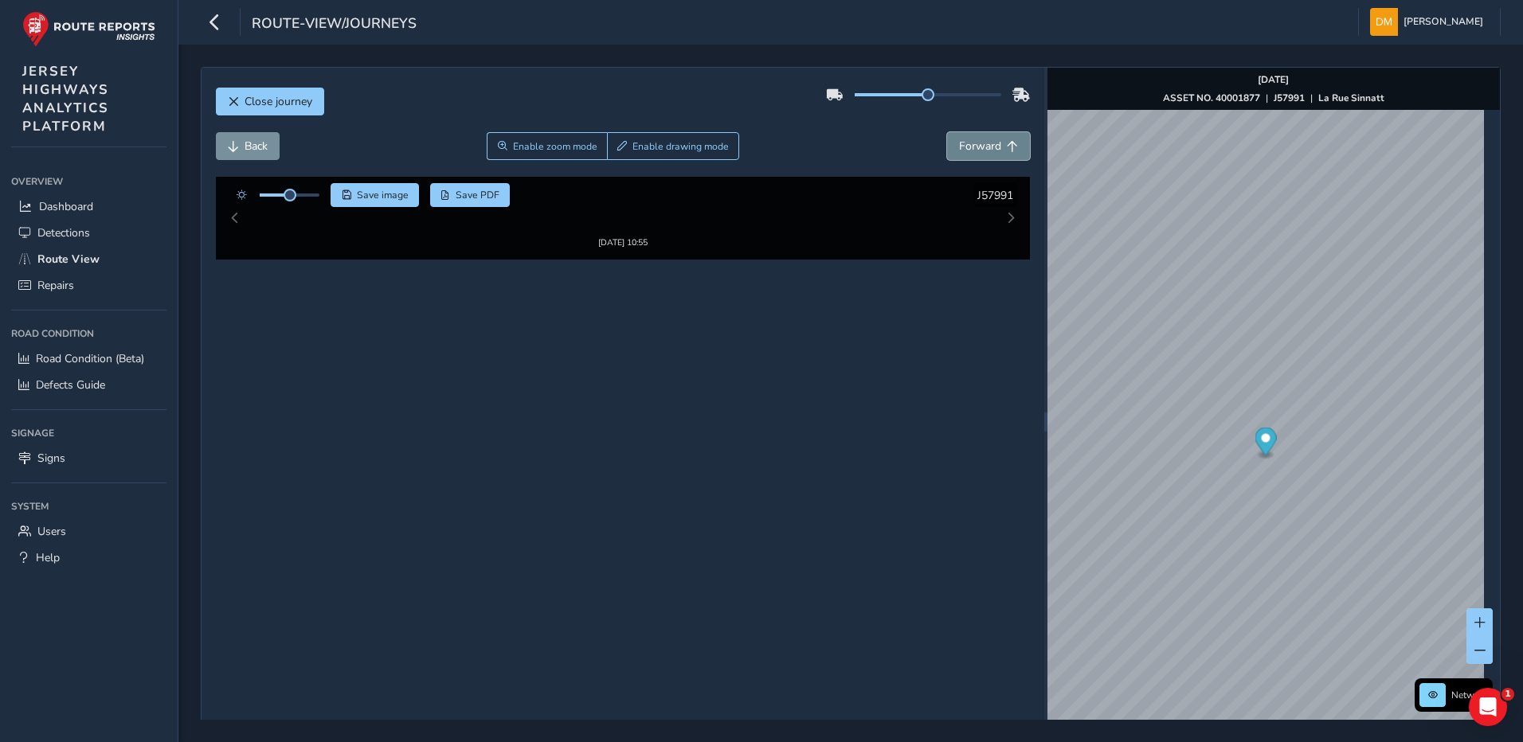
click at [989, 132] on button "Forward" at bounding box center [988, 146] width 83 height 28
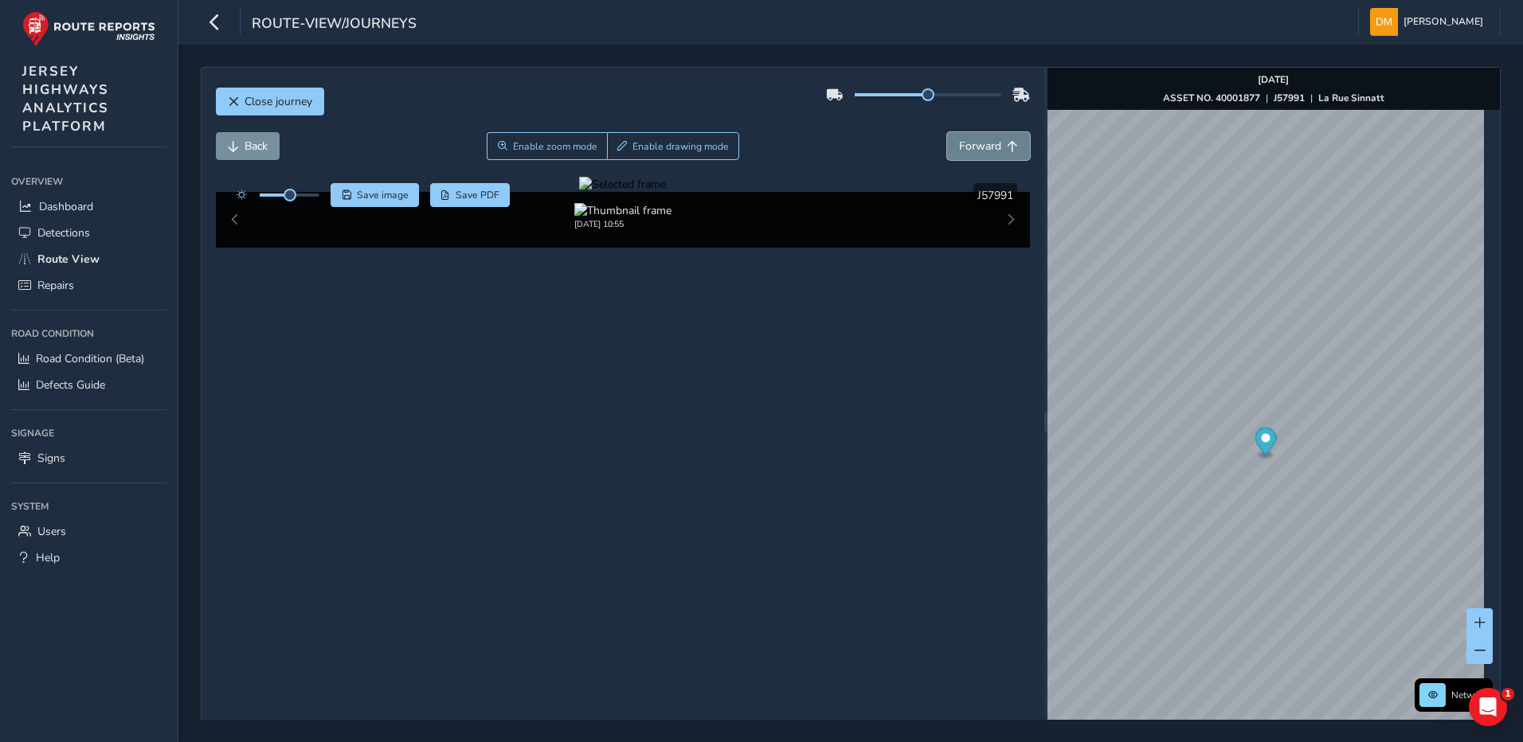
click at [989, 132] on button "Forward" at bounding box center [988, 146] width 83 height 28
click at [666, 192] on div at bounding box center [622, 184] width 87 height 15
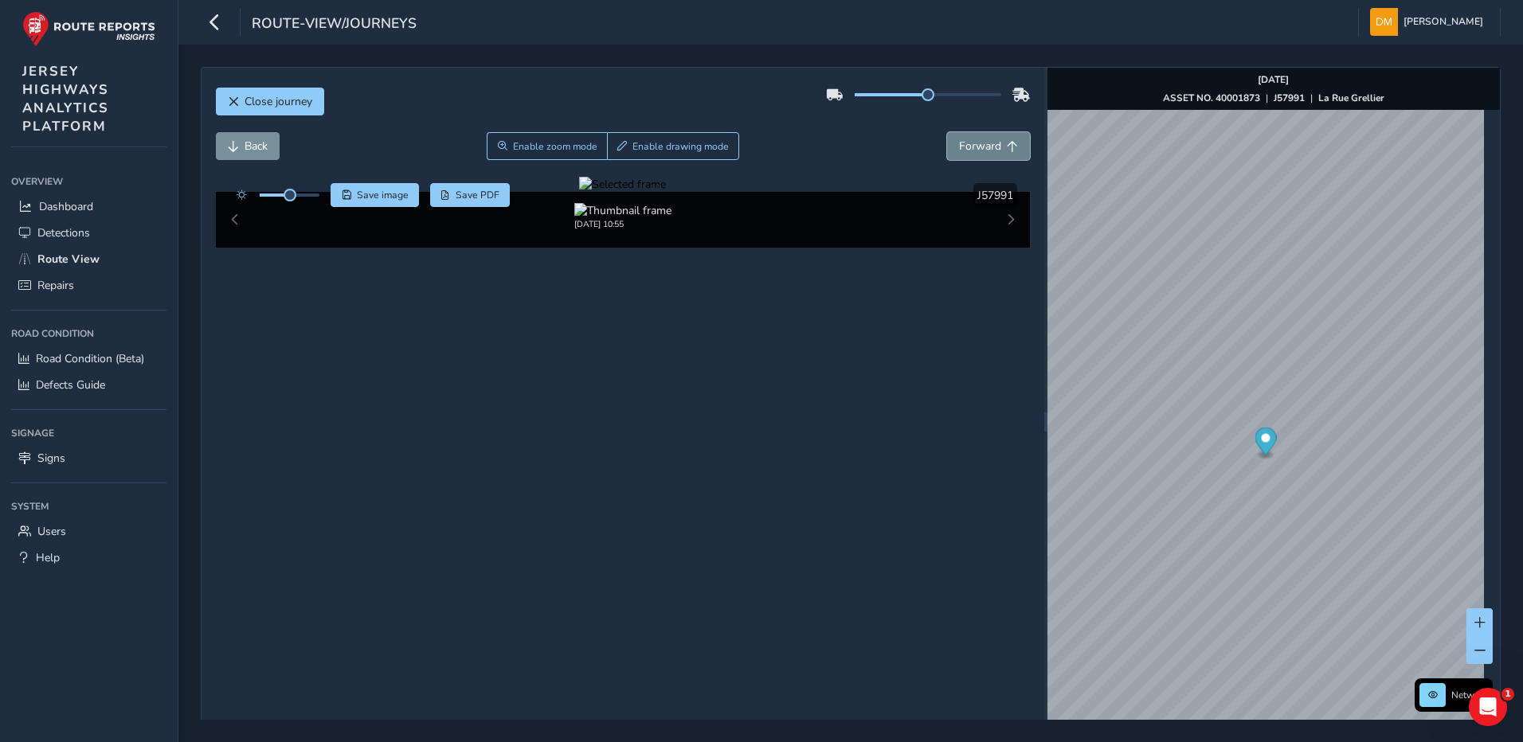
click at [982, 155] on button "Forward" at bounding box center [988, 146] width 83 height 28
click at [983, 154] on button "Forward" at bounding box center [988, 146] width 83 height 28
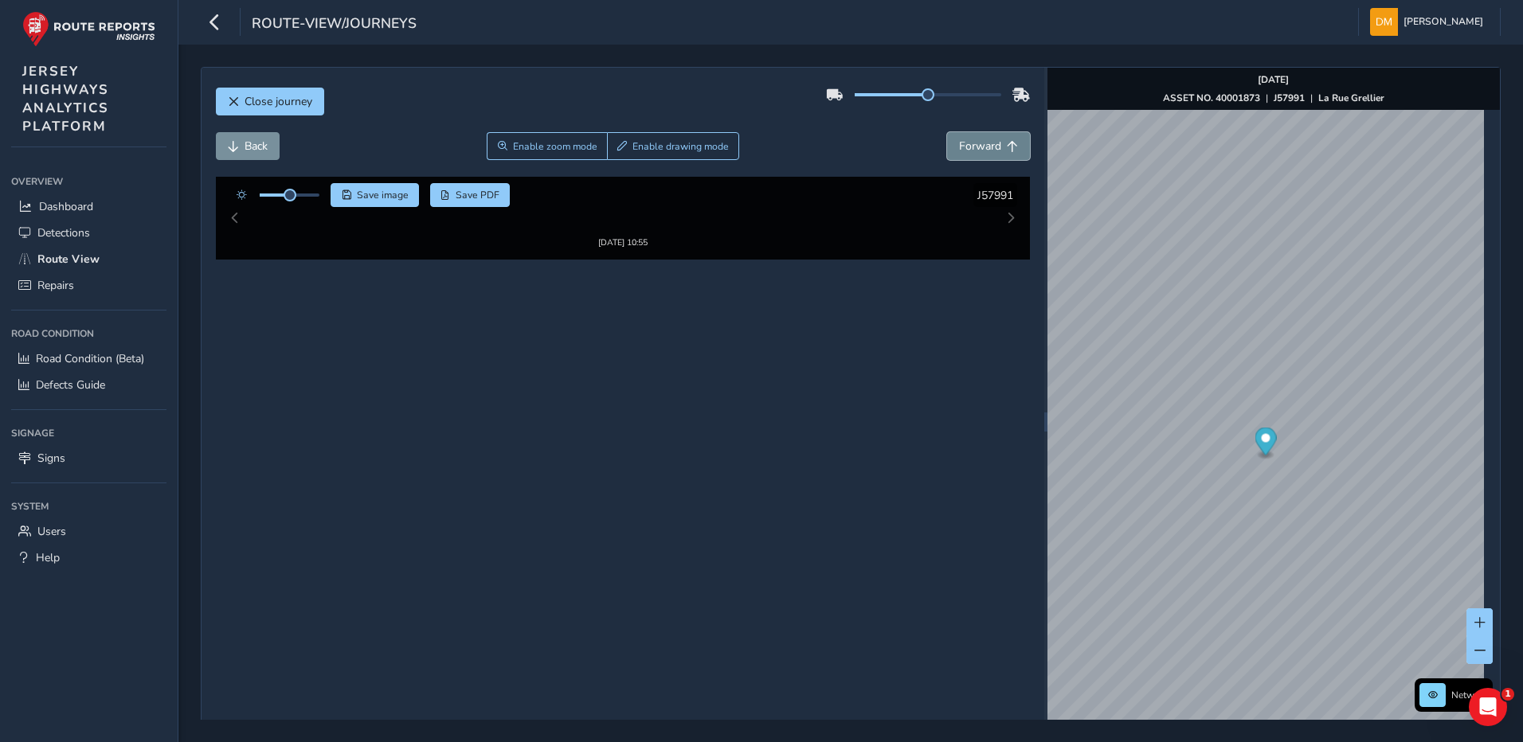
click at [983, 152] on span "Forward" at bounding box center [980, 146] width 42 height 15
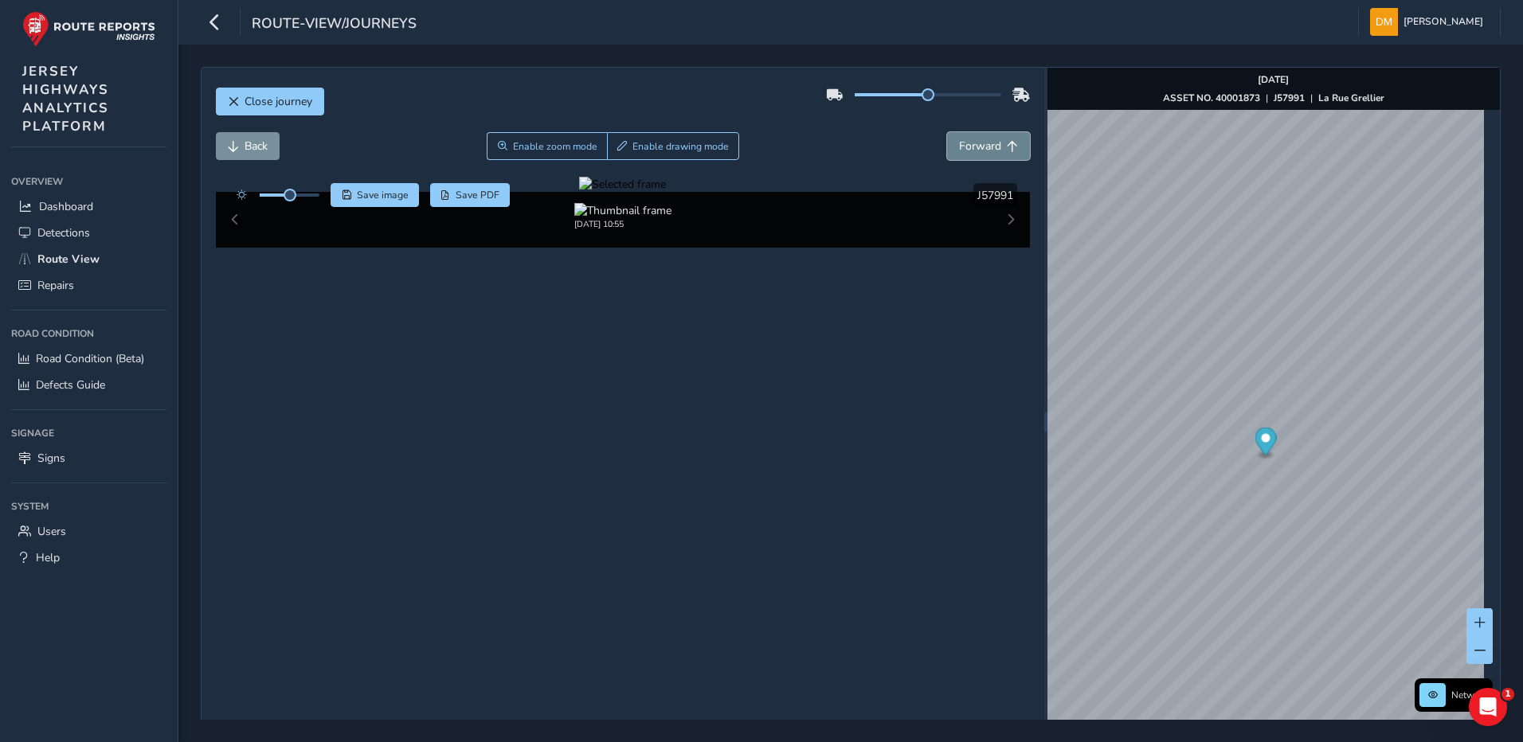
click at [983, 152] on span "Forward" at bounding box center [980, 146] width 42 height 15
click at [241, 97] on button "Close journey" at bounding box center [270, 102] width 108 height 28
